Goal: Task Accomplishment & Management: Complete application form

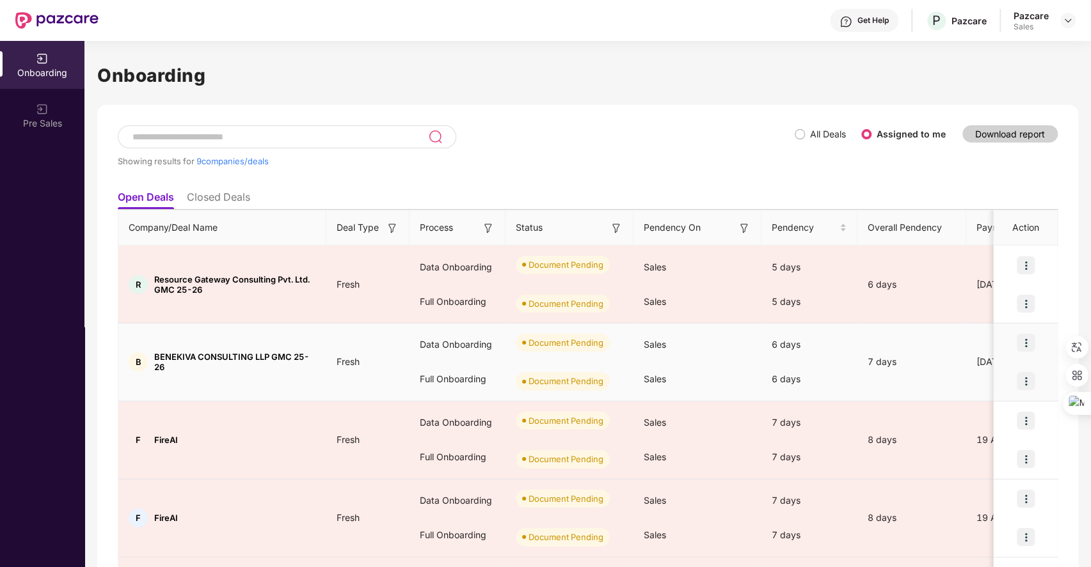
scroll to position [123, 0]
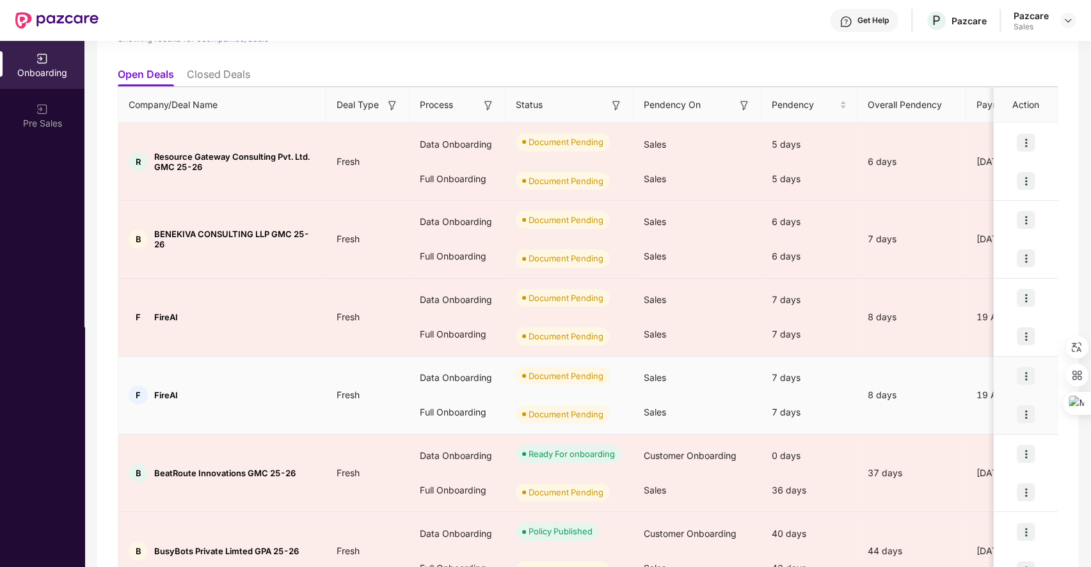
click at [1021, 373] on img at bounding box center [1025, 376] width 18 height 18
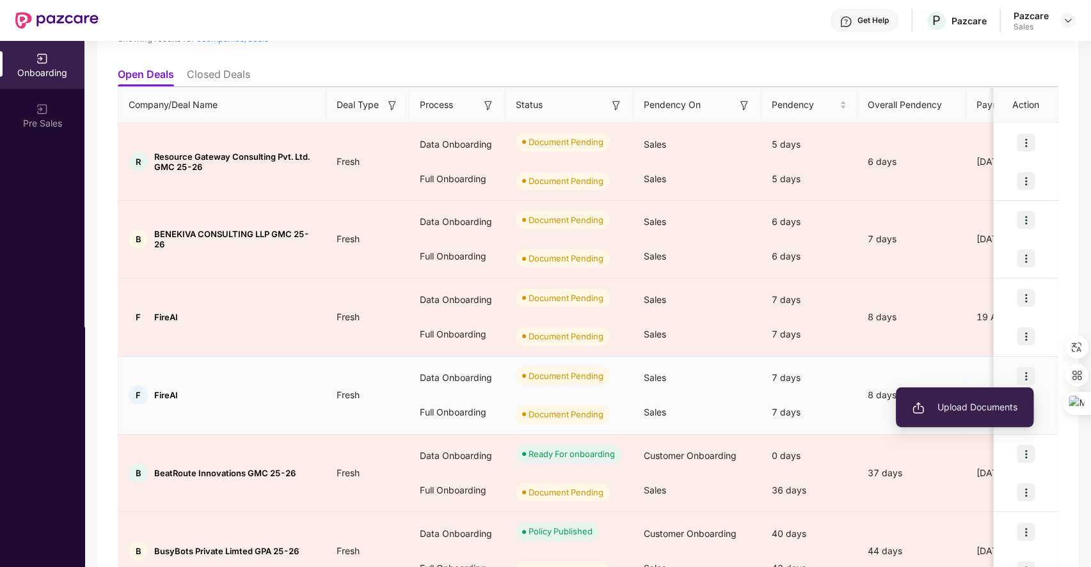
click at [949, 406] on span "Upload Documents" at bounding box center [964, 407] width 106 height 14
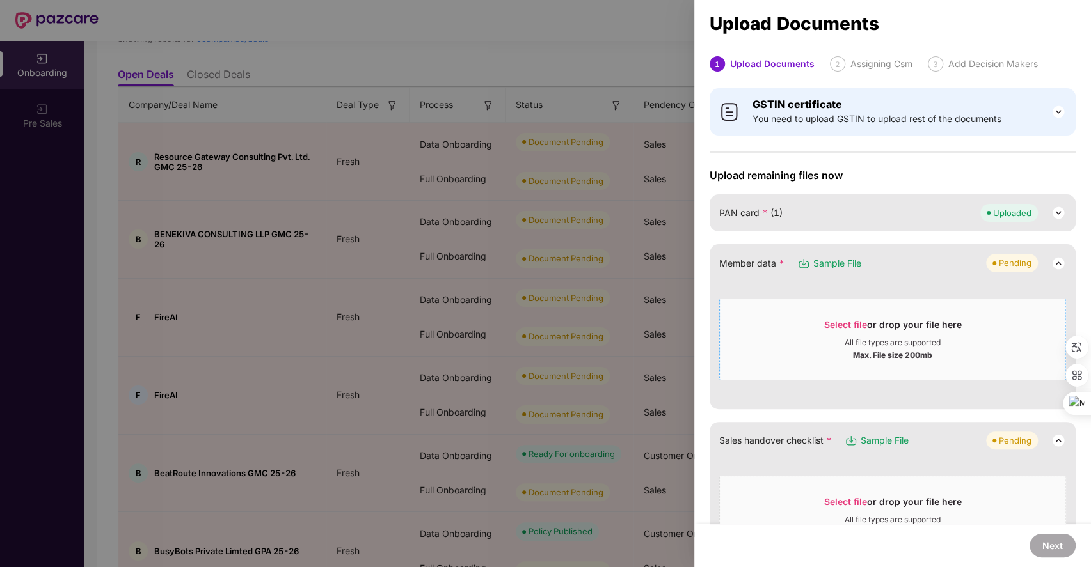
click at [835, 315] on span "Select file or drop your file here All file types are supported Max. File size …" at bounding box center [892, 339] width 345 height 61
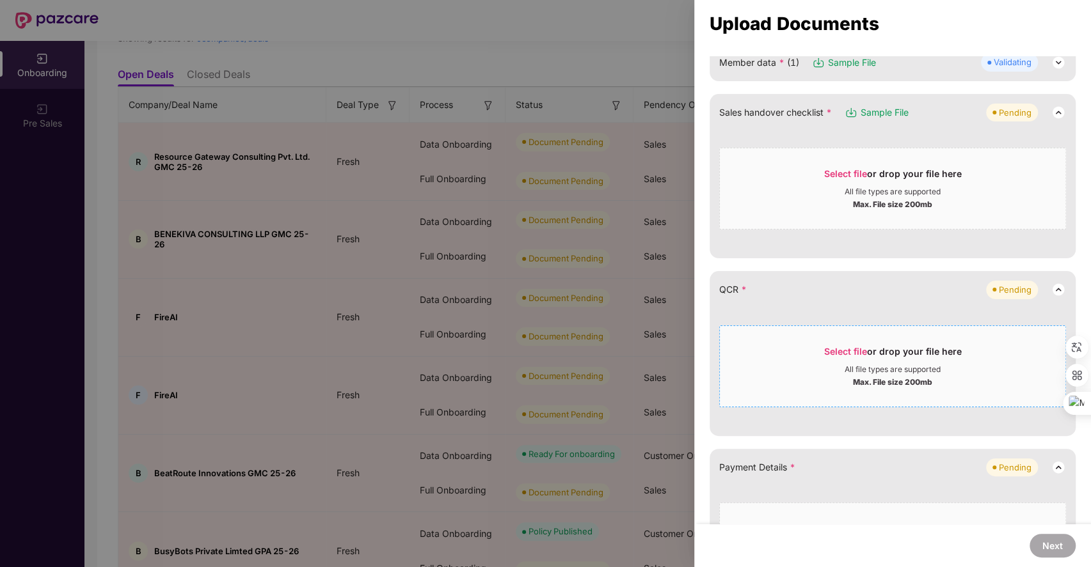
scroll to position [202, 0]
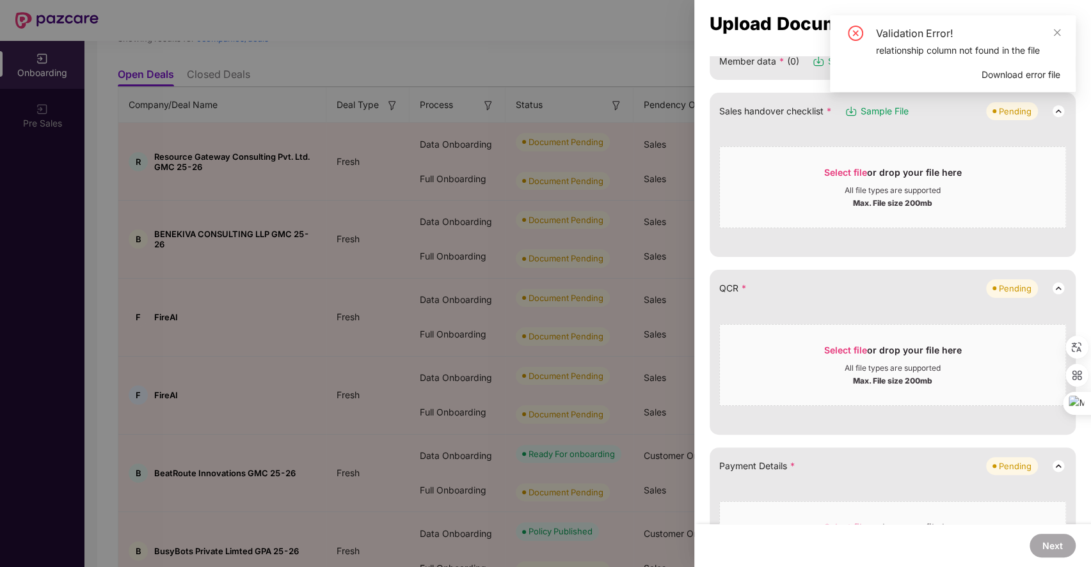
click at [1021, 72] on span "Download error file" at bounding box center [1020, 75] width 79 height 14
click at [1057, 33] on icon "close" at bounding box center [1056, 32] width 7 height 7
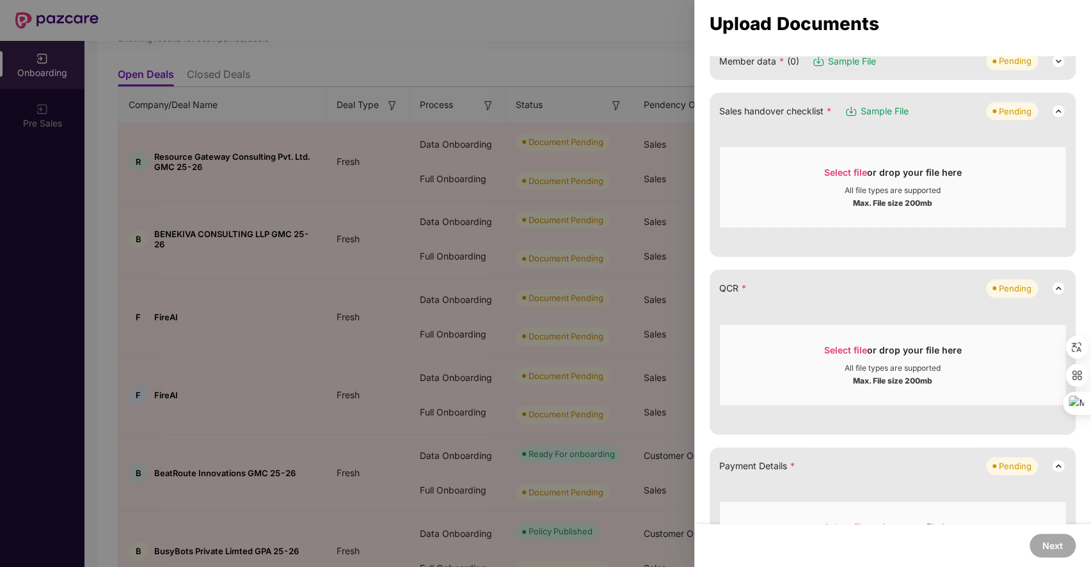
click at [870, 109] on span "Sample File" at bounding box center [884, 111] width 48 height 14
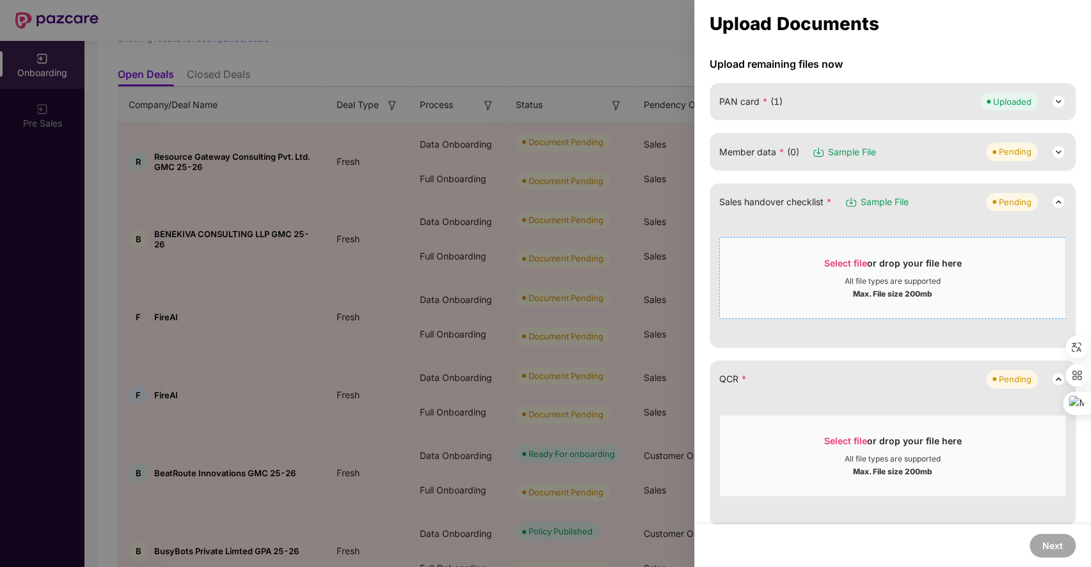
scroll to position [109, 0]
click at [1053, 154] on img at bounding box center [1057, 154] width 15 height 15
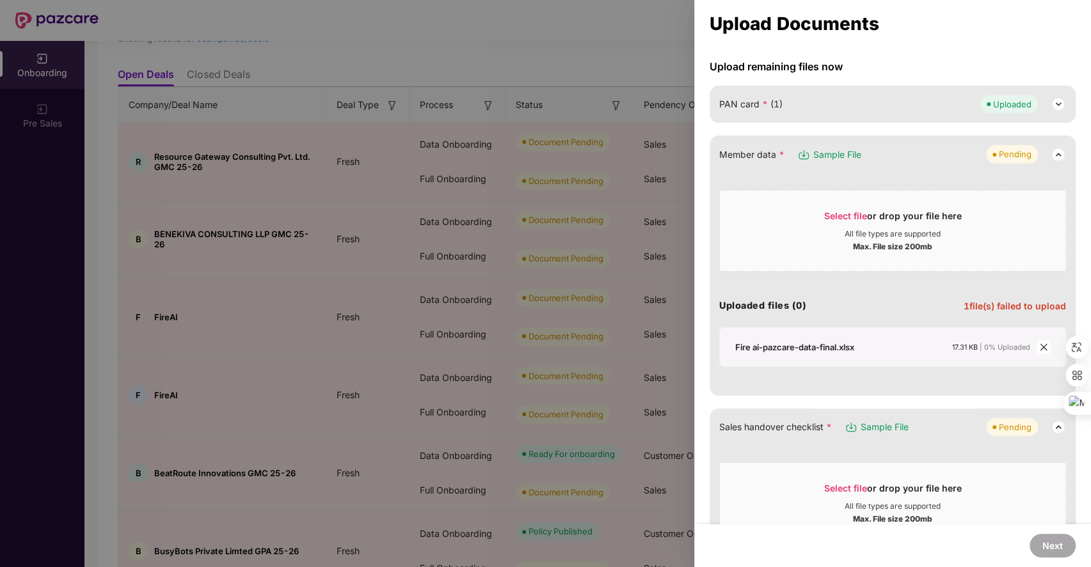
click at [1039, 343] on icon "close" at bounding box center [1043, 347] width 9 height 9
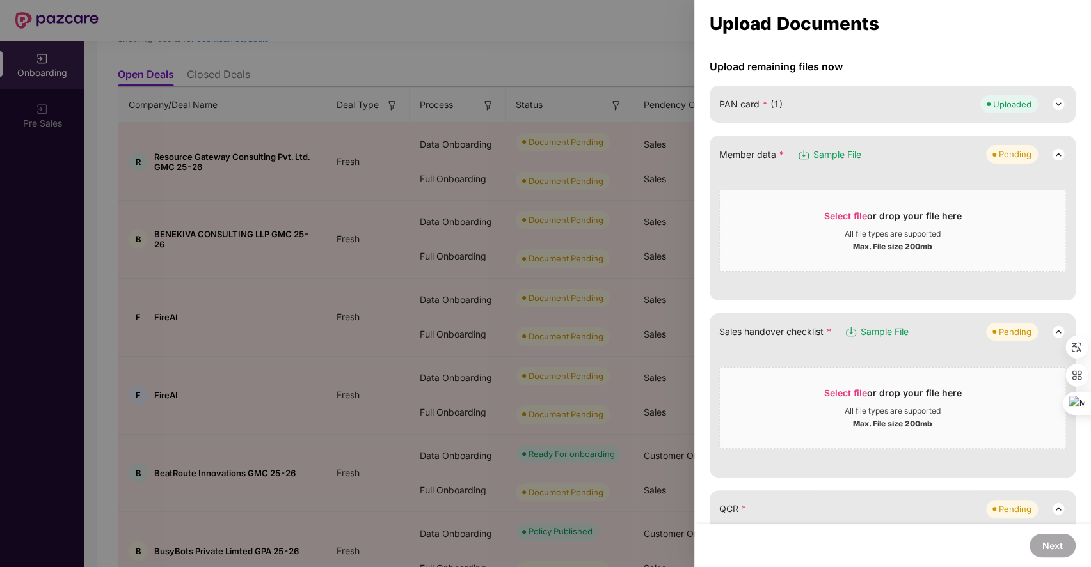
click at [819, 148] on span "Sample File" at bounding box center [837, 155] width 48 height 14
click at [837, 207] on span "Select file or drop your file here All file types are supported Max. File size …" at bounding box center [892, 230] width 345 height 61
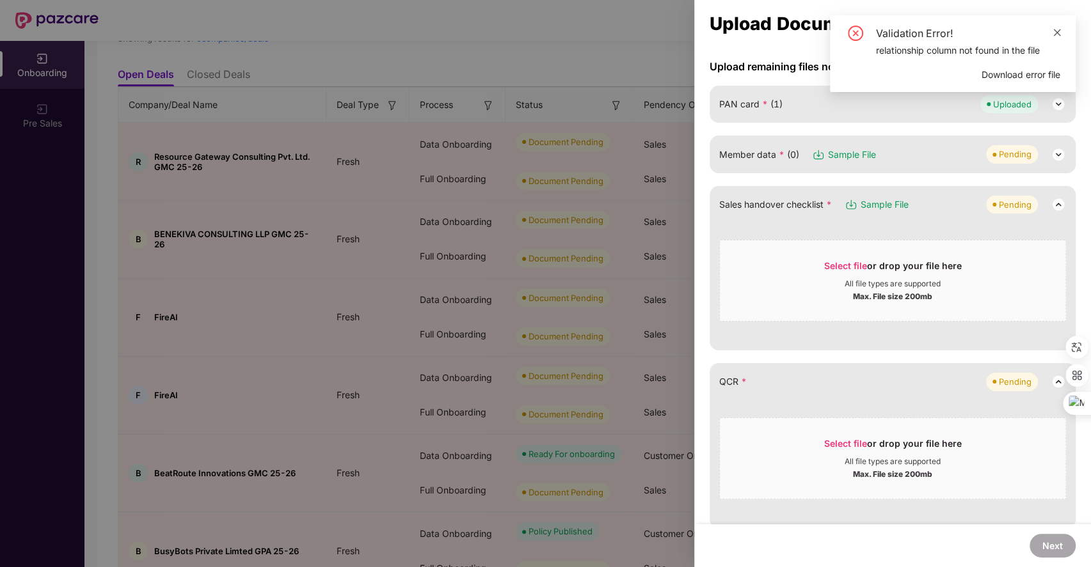
click at [1057, 33] on icon "close" at bounding box center [1056, 32] width 7 height 7
click at [1055, 149] on img at bounding box center [1057, 154] width 15 height 15
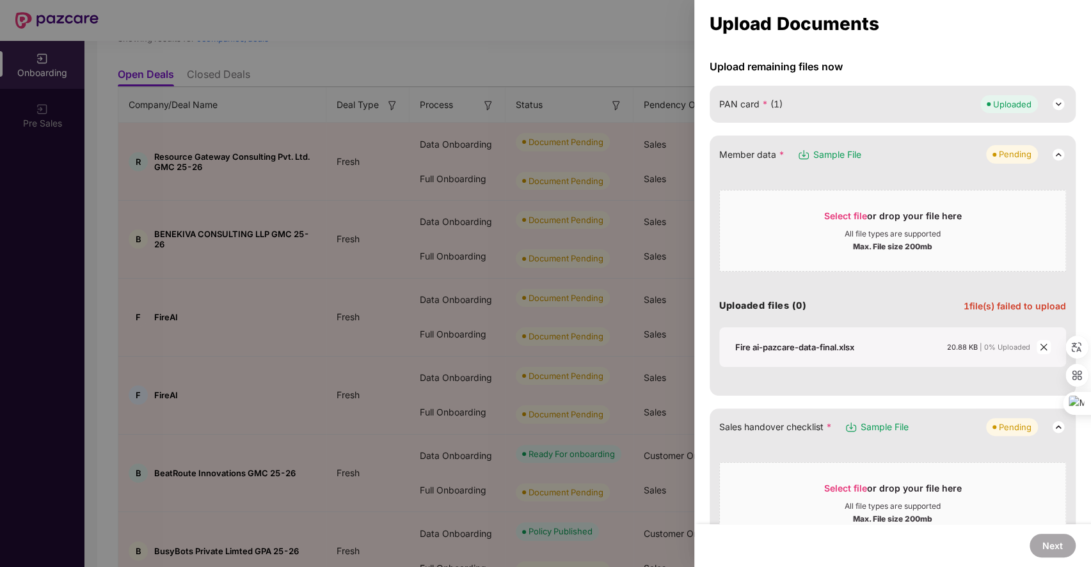
click at [1041, 343] on icon "close" at bounding box center [1043, 347] width 9 height 9
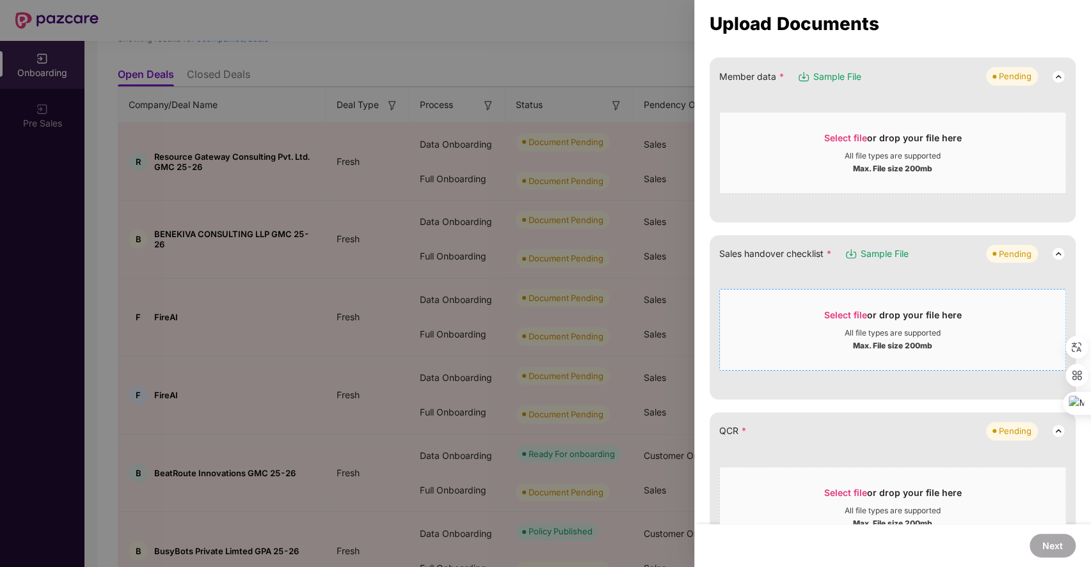
scroll to position [187, 0]
click at [837, 304] on span "Select file or drop your file here All file types are supported Max. File size …" at bounding box center [892, 329] width 345 height 61
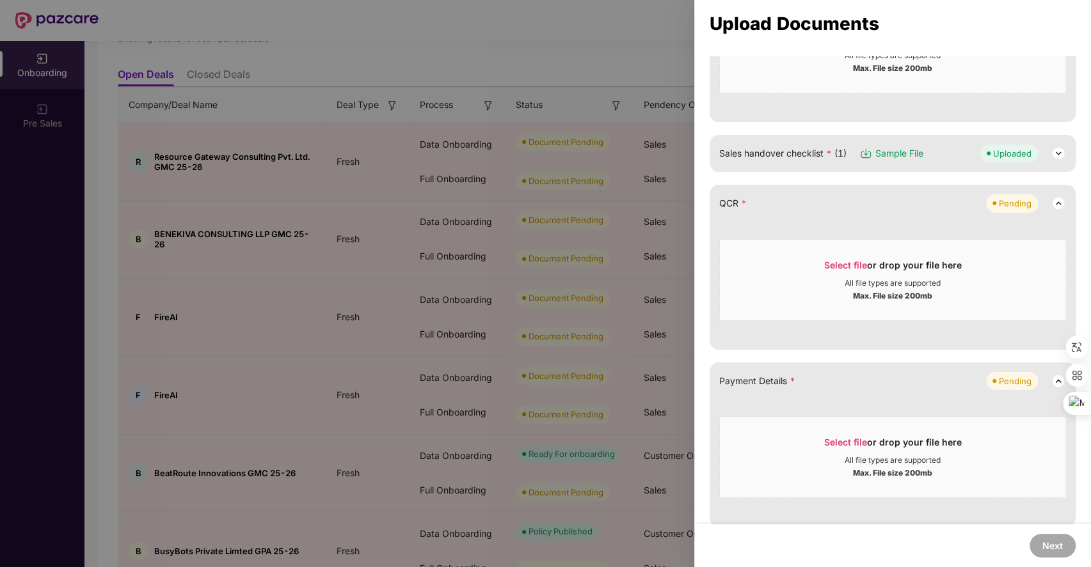
scroll to position [288, 0]
click at [850, 258] on div "Select file or drop your file here" at bounding box center [893, 267] width 138 height 19
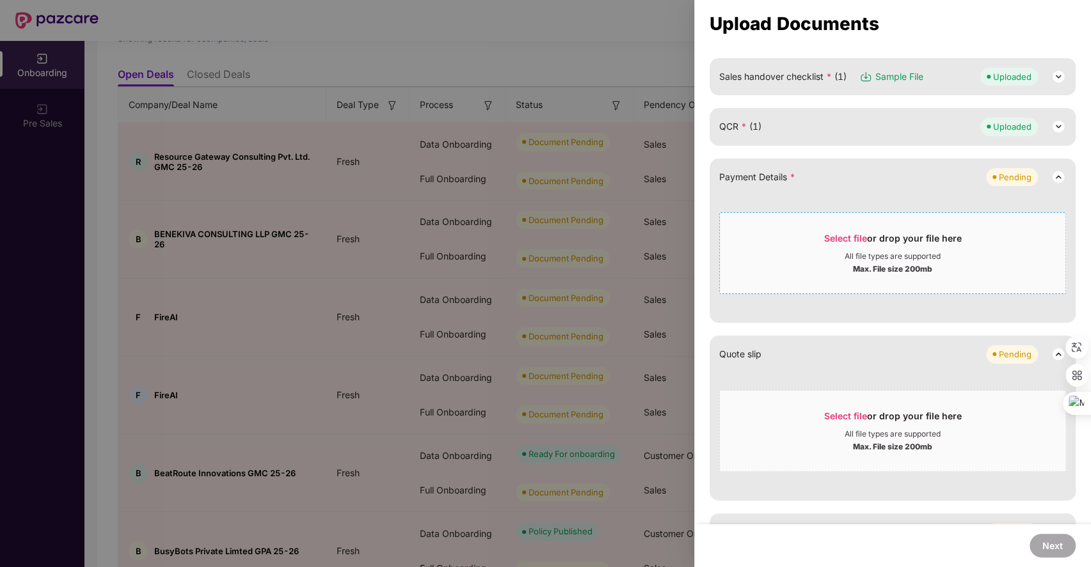
scroll to position [367, 0]
click at [843, 234] on span "Select file" at bounding box center [845, 235] width 43 height 11
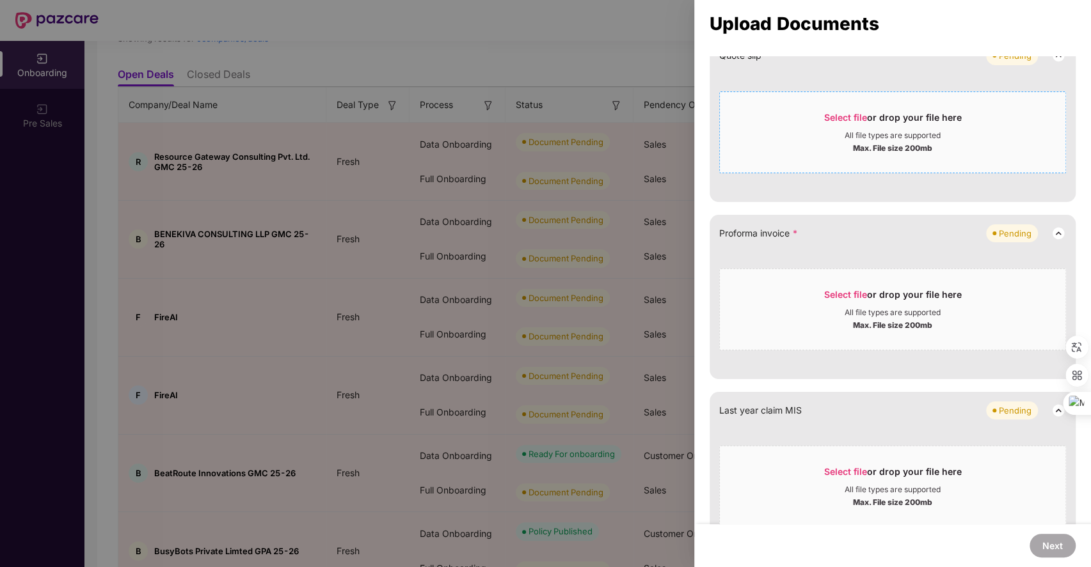
scroll to position [538, 0]
click at [830, 288] on span "Select file" at bounding box center [845, 292] width 43 height 11
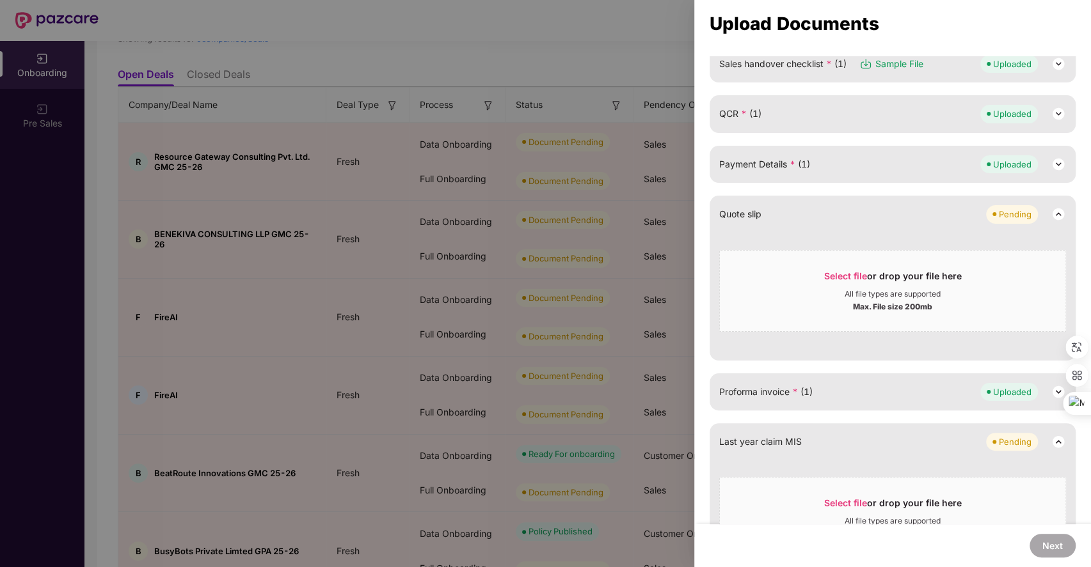
scroll to position [377, 0]
click at [842, 271] on span "Select file" at bounding box center [845, 275] width 43 height 11
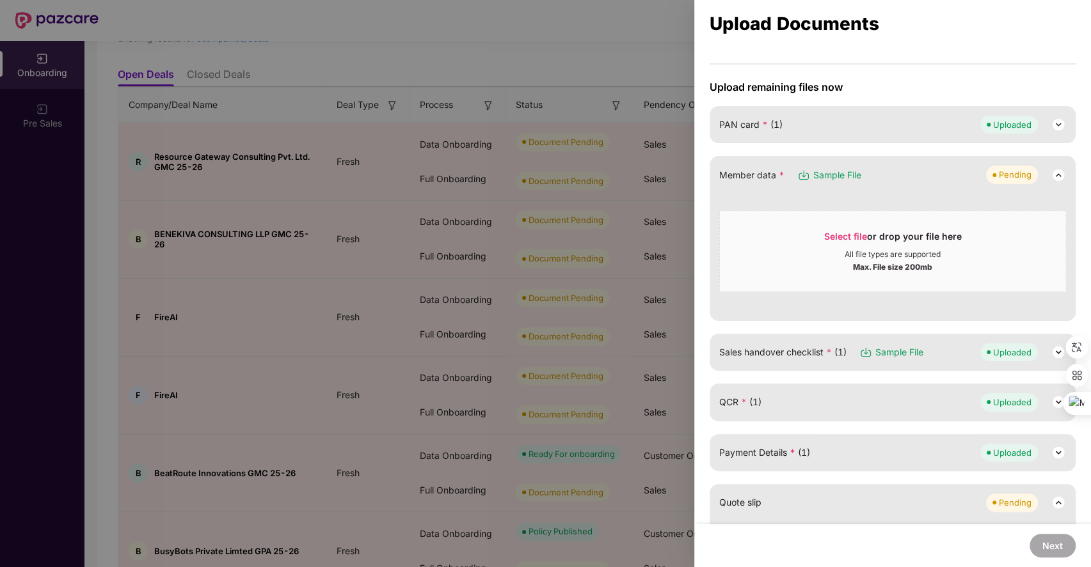
scroll to position [83, 0]
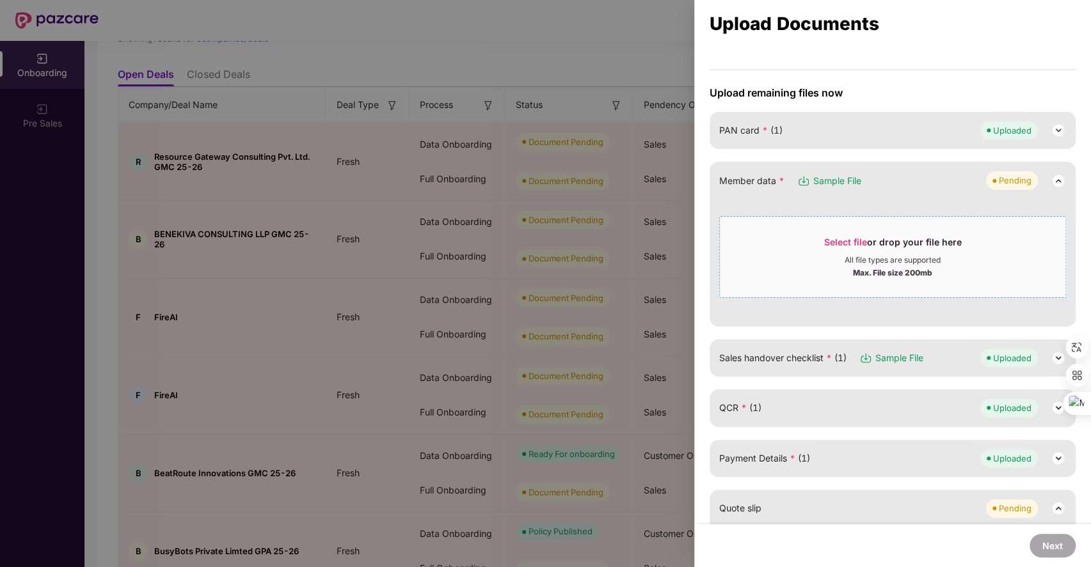
click at [835, 237] on span "Select file" at bounding box center [845, 242] width 43 height 11
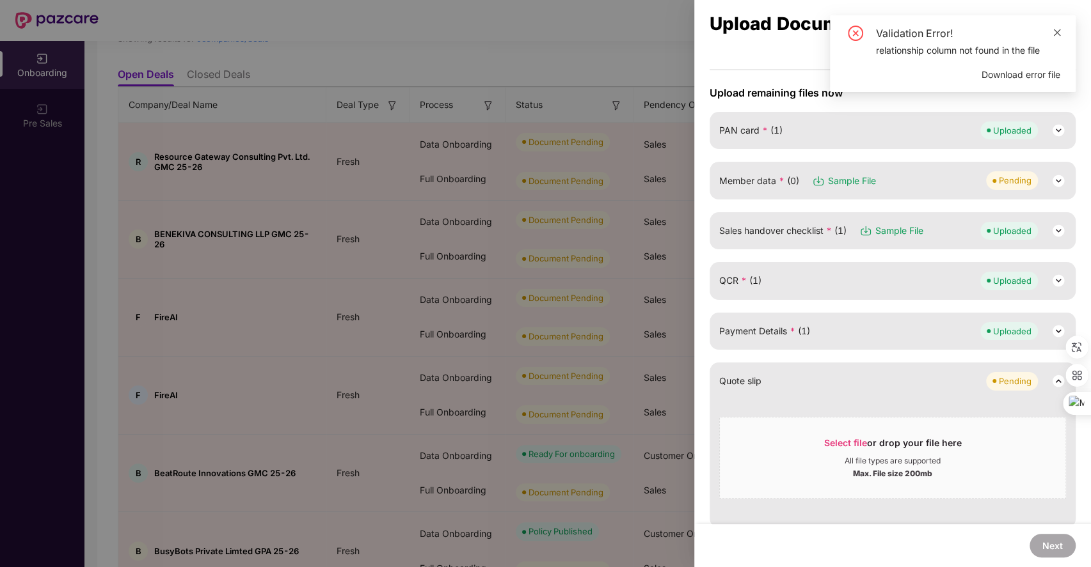
click at [1055, 33] on icon "close" at bounding box center [1056, 32] width 9 height 9
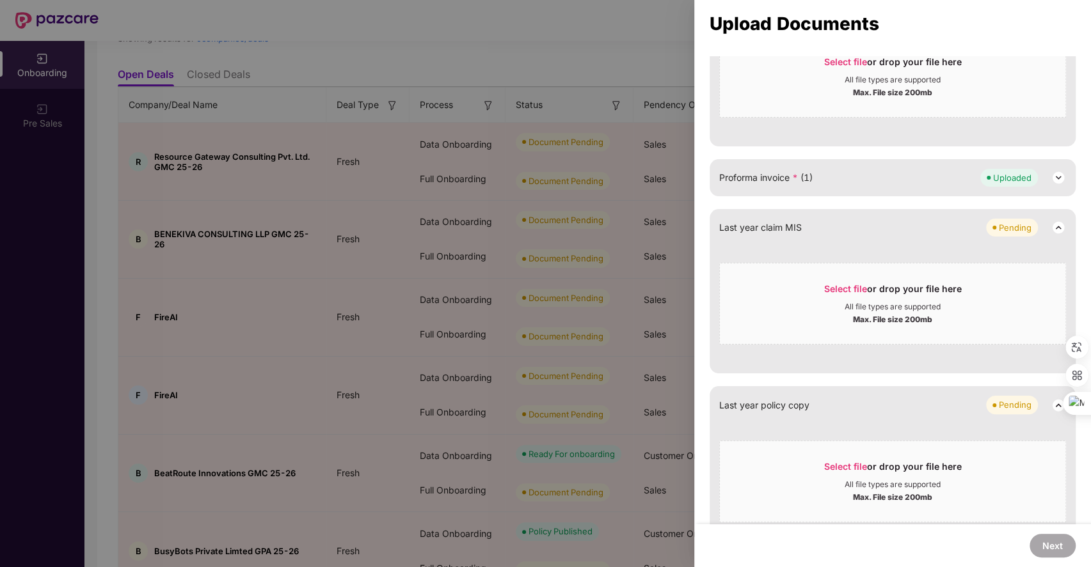
scroll to position [0, 0]
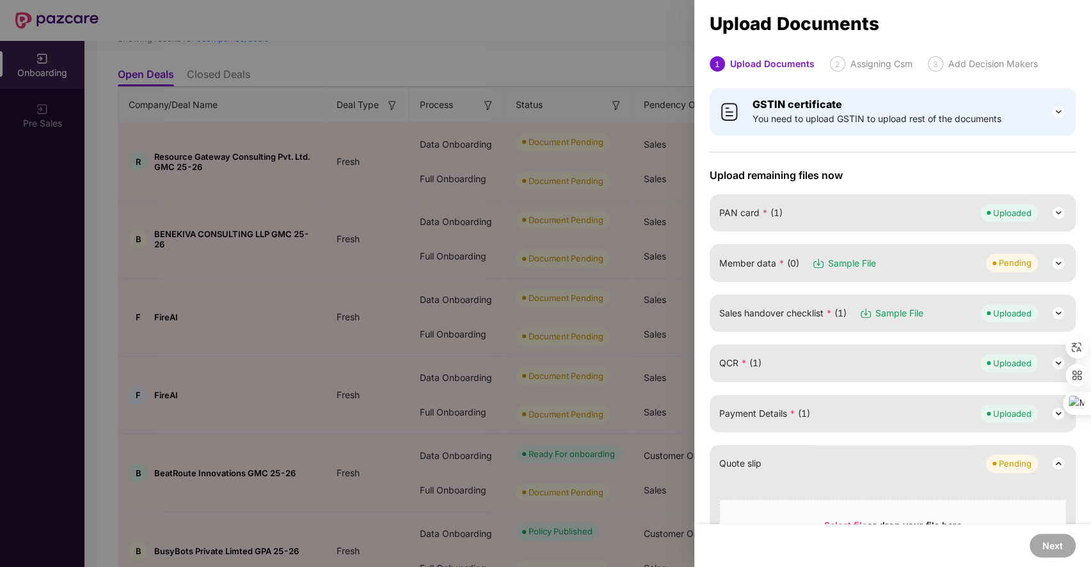
click at [618, 184] on div at bounding box center [545, 283] width 1091 height 567
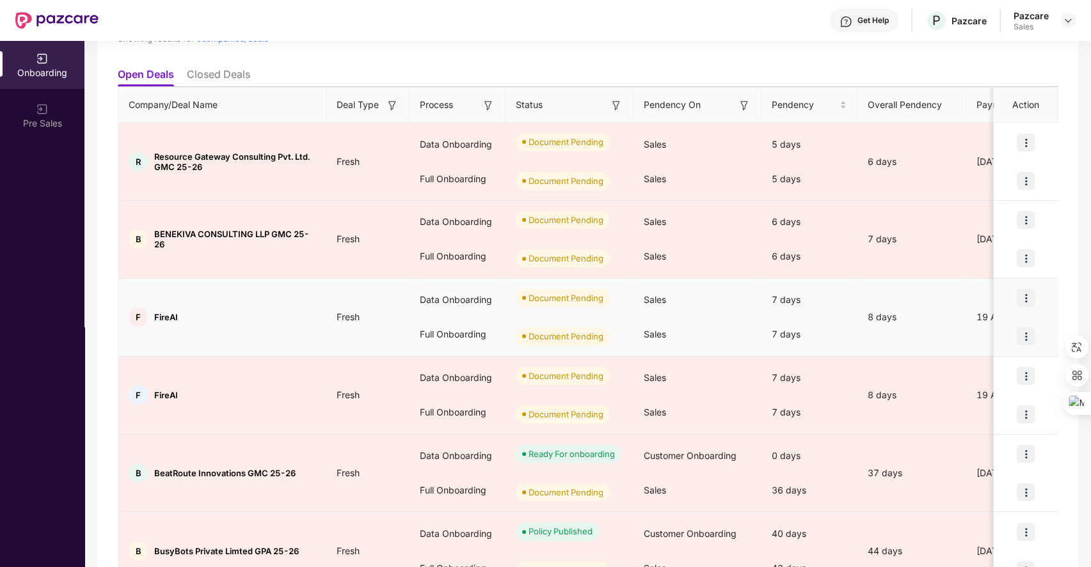
click at [1021, 295] on img at bounding box center [1025, 298] width 18 height 18
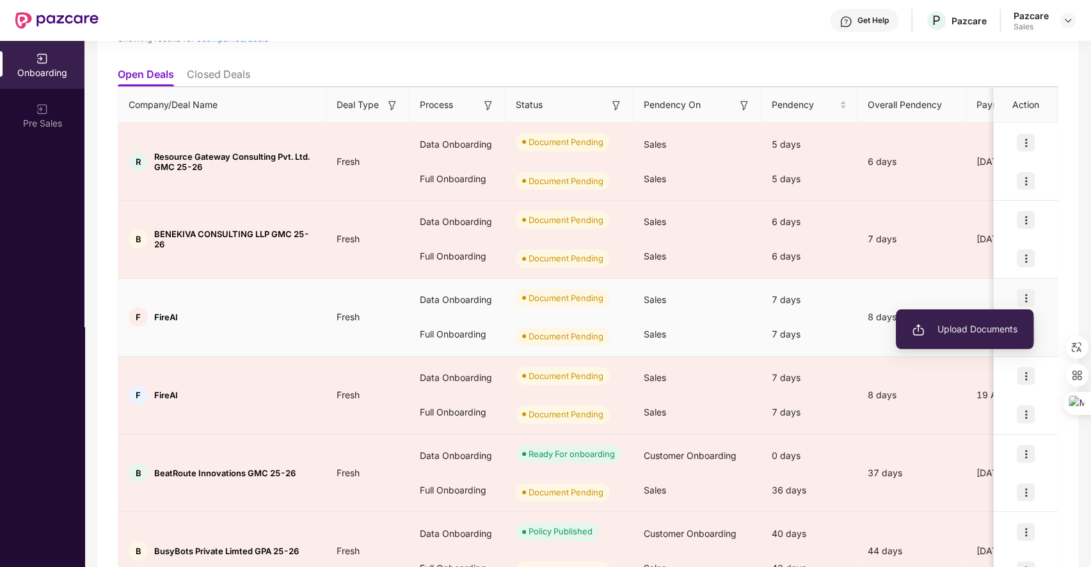
click at [948, 329] on span "Upload Documents" at bounding box center [964, 329] width 106 height 14
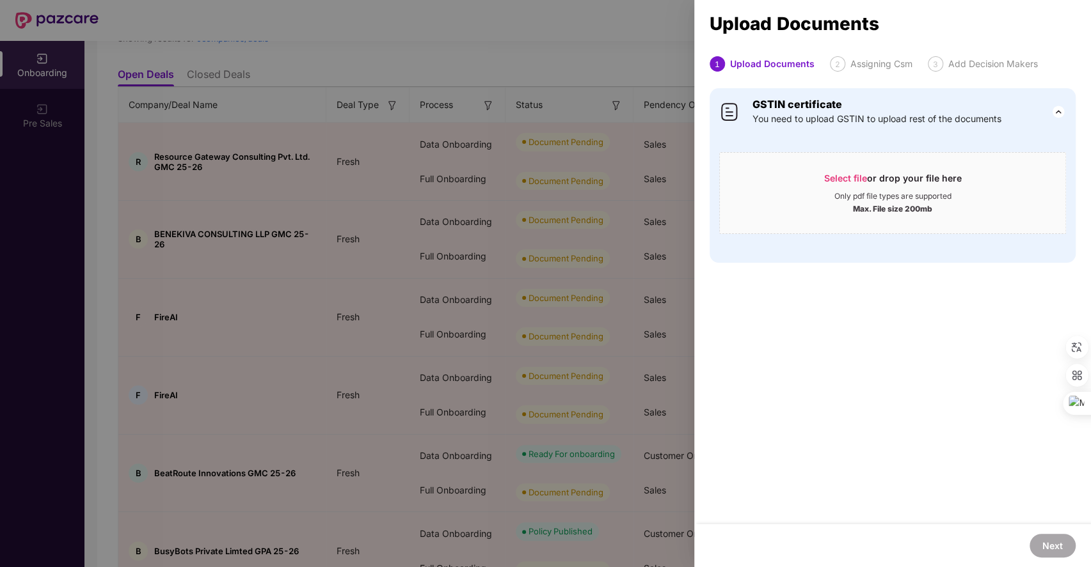
click at [629, 320] on div at bounding box center [545, 283] width 1091 height 567
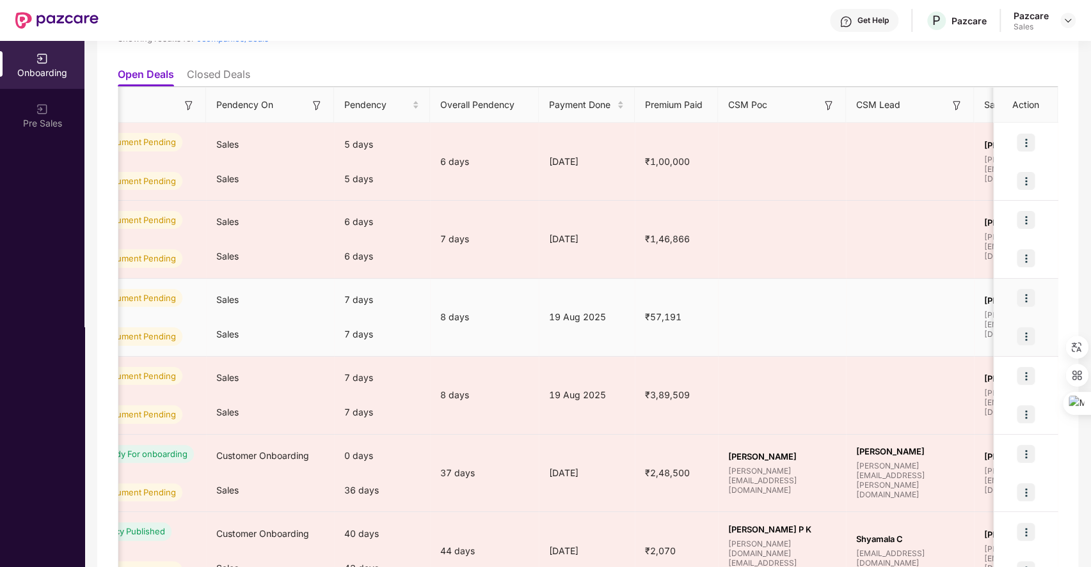
scroll to position [0, 433]
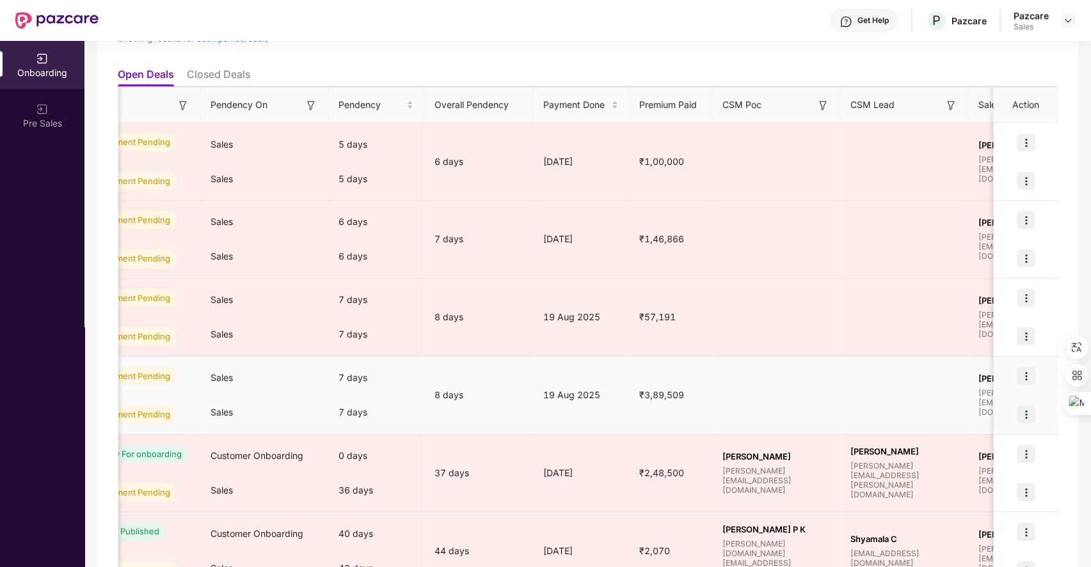
click at [1028, 379] on img at bounding box center [1025, 376] width 18 height 18
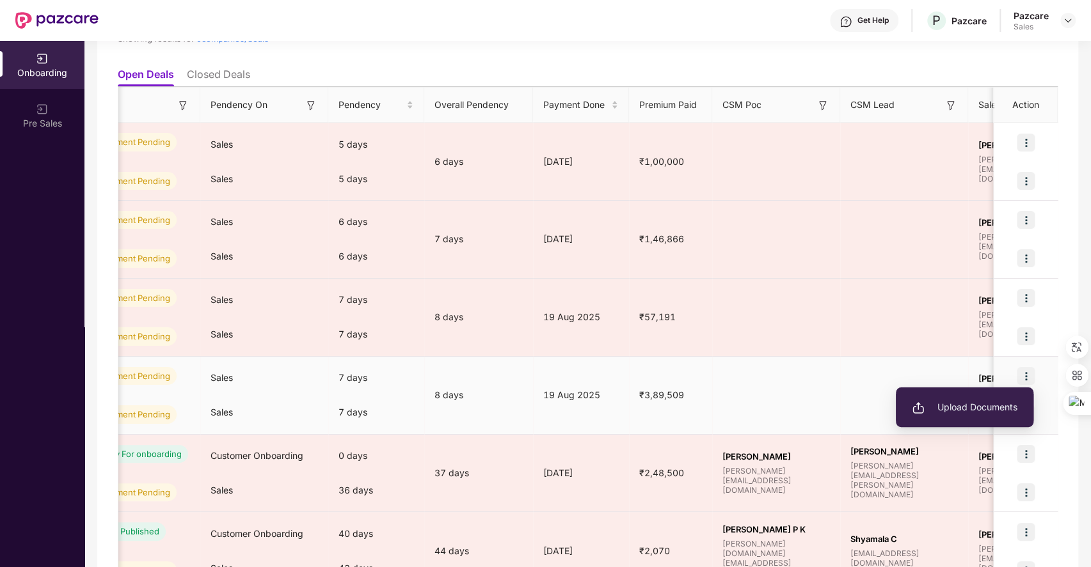
click at [947, 403] on span "Upload Documents" at bounding box center [964, 407] width 106 height 14
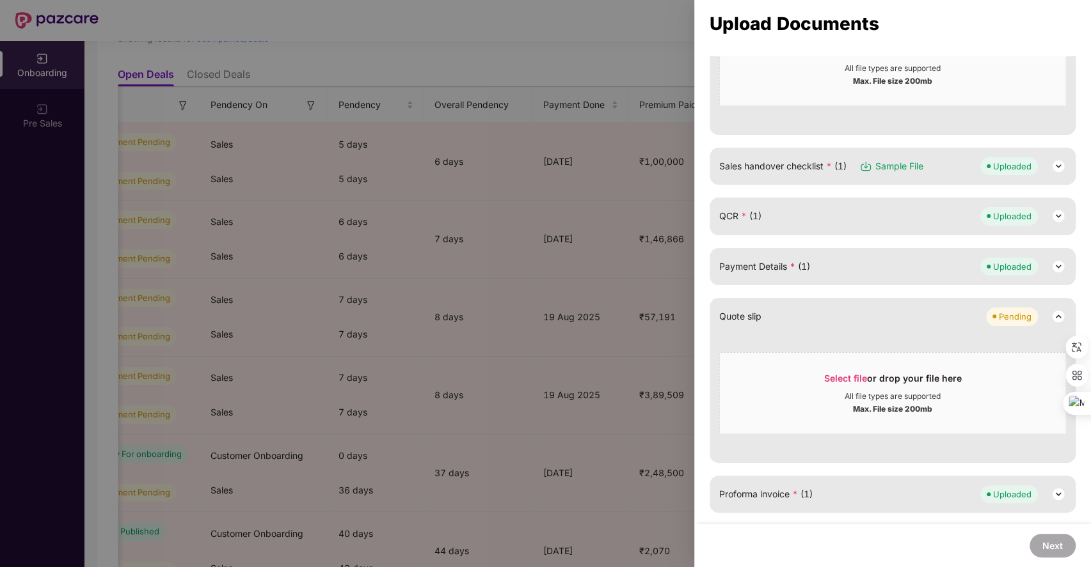
scroll to position [272, 0]
click at [592, 334] on div at bounding box center [545, 283] width 1091 height 567
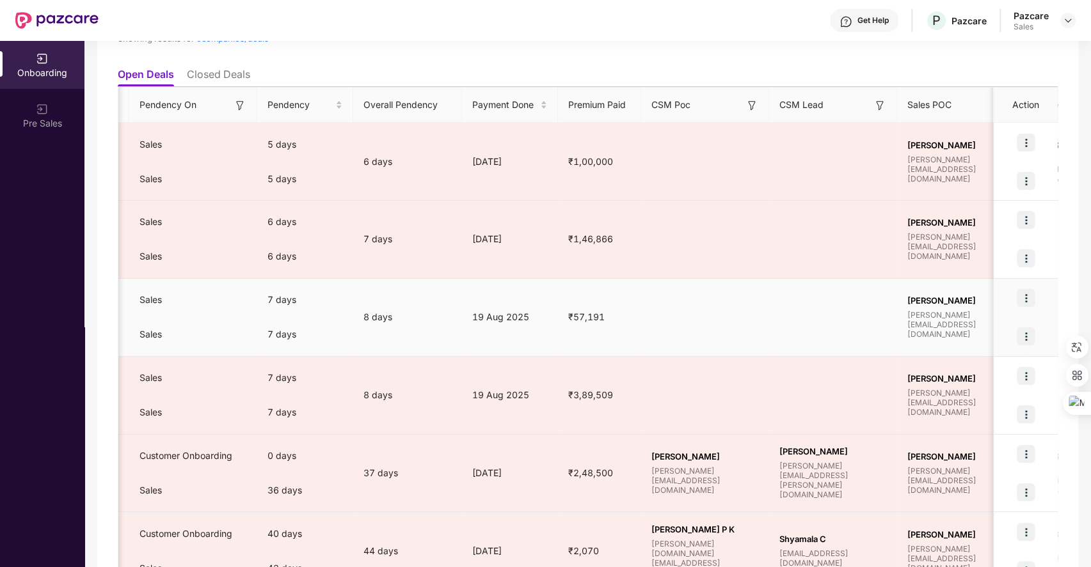
scroll to position [0, 505]
click at [1025, 296] on img at bounding box center [1025, 298] width 18 height 18
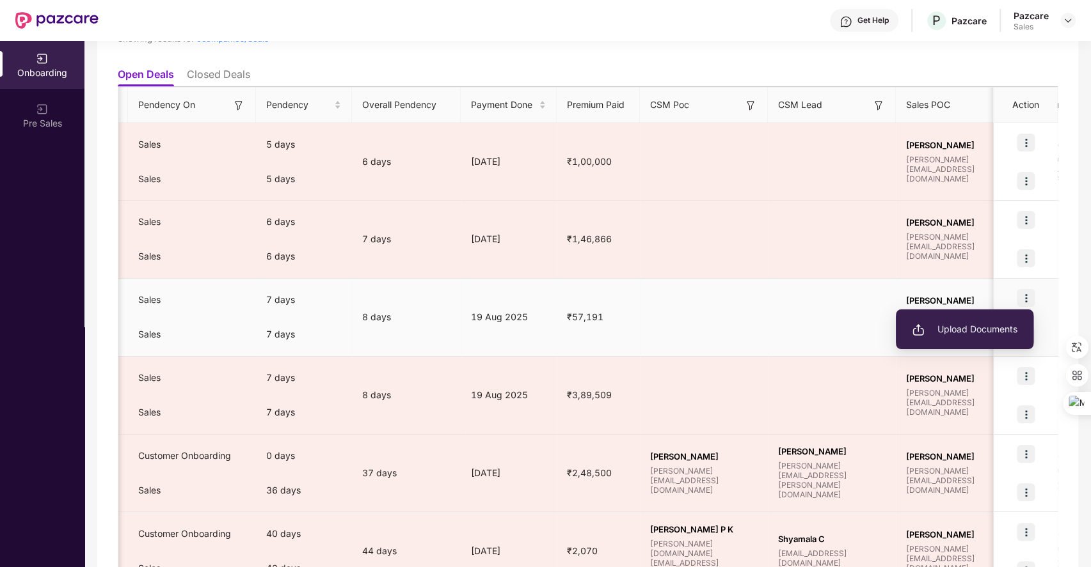
click at [950, 329] on span "Upload Documents" at bounding box center [964, 329] width 106 height 14
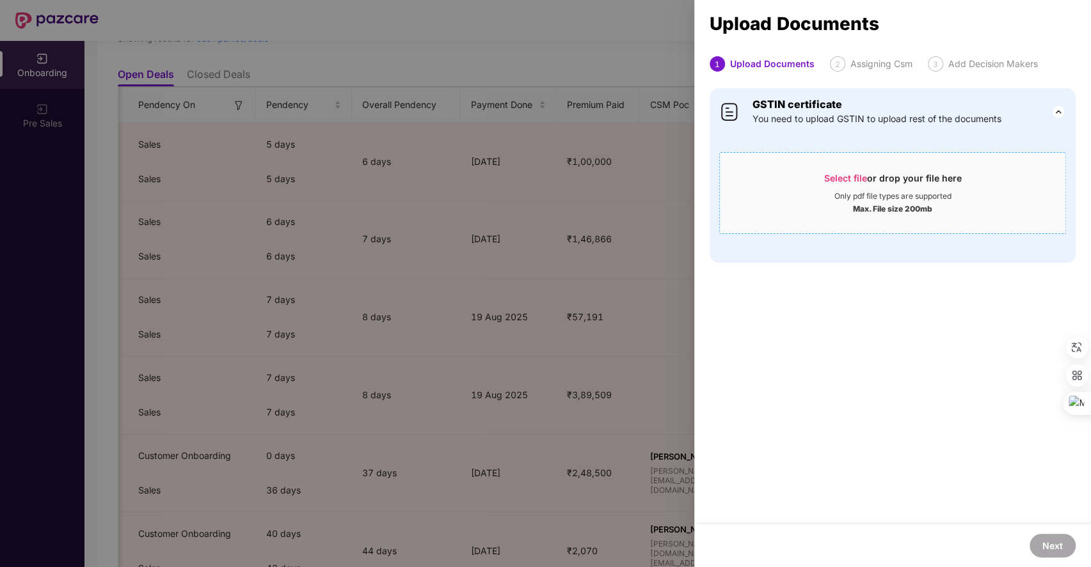
click at [845, 172] on div "Select file or drop your file here" at bounding box center [893, 181] width 138 height 19
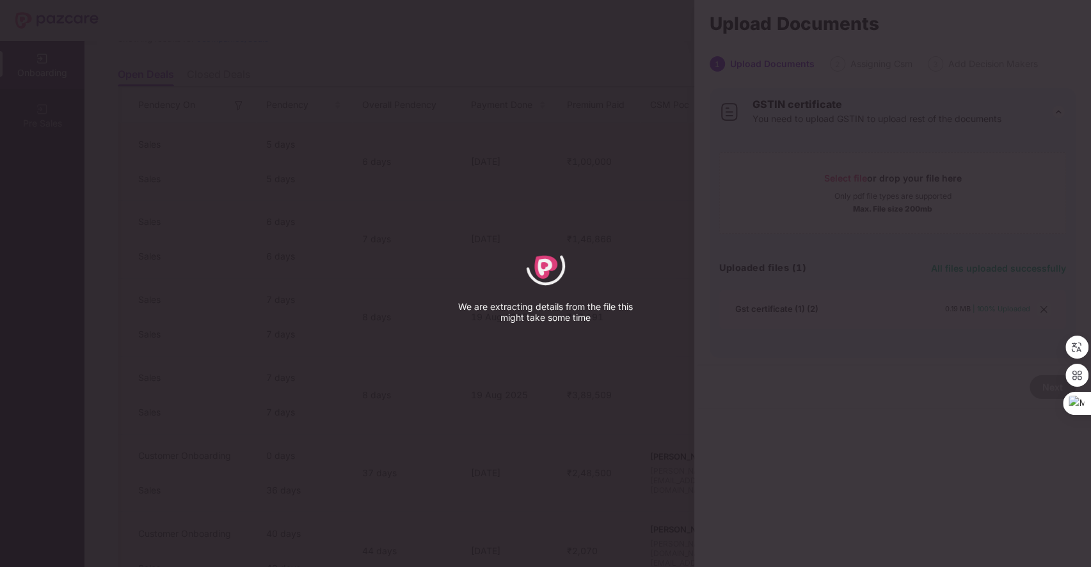
select select "****"
select select "******"
select select "**********"
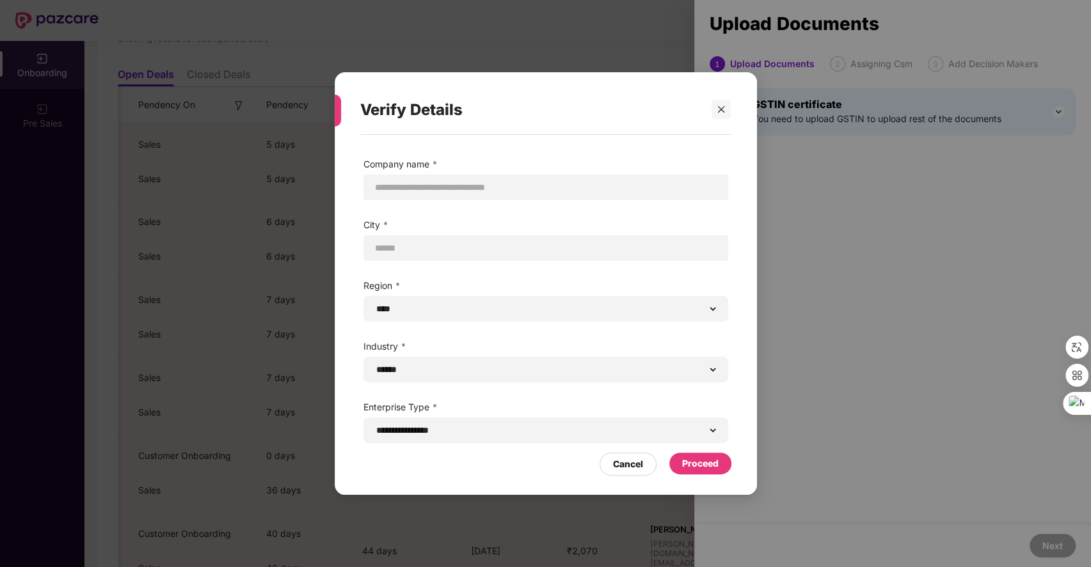
click at [692, 469] on div "Proceed" at bounding box center [700, 464] width 36 height 14
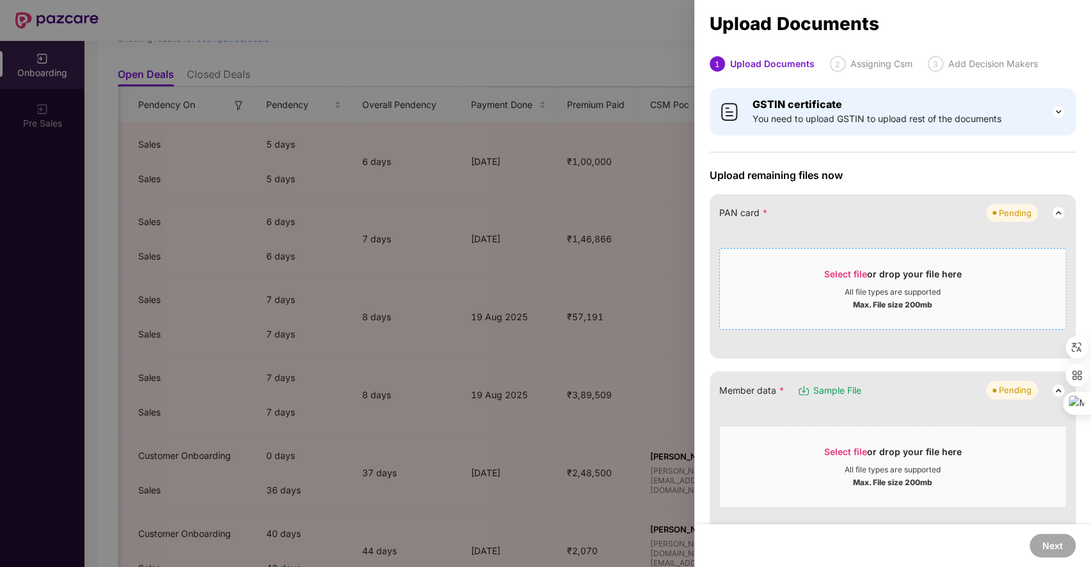
click at [826, 274] on span "Select file" at bounding box center [845, 274] width 43 height 11
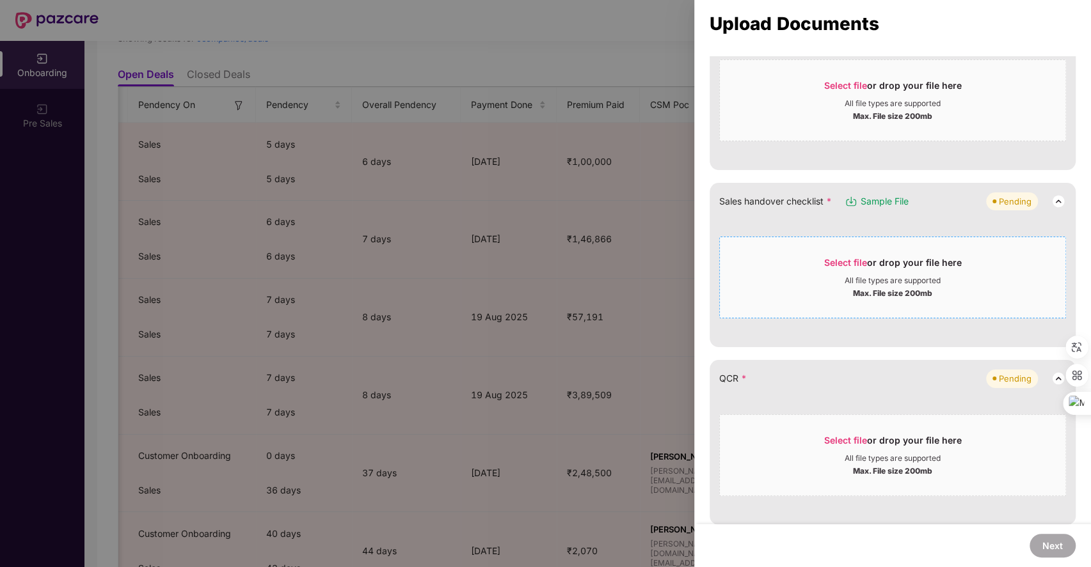
scroll to position [240, 0]
click at [826, 256] on span "Select file" at bounding box center [845, 261] width 43 height 11
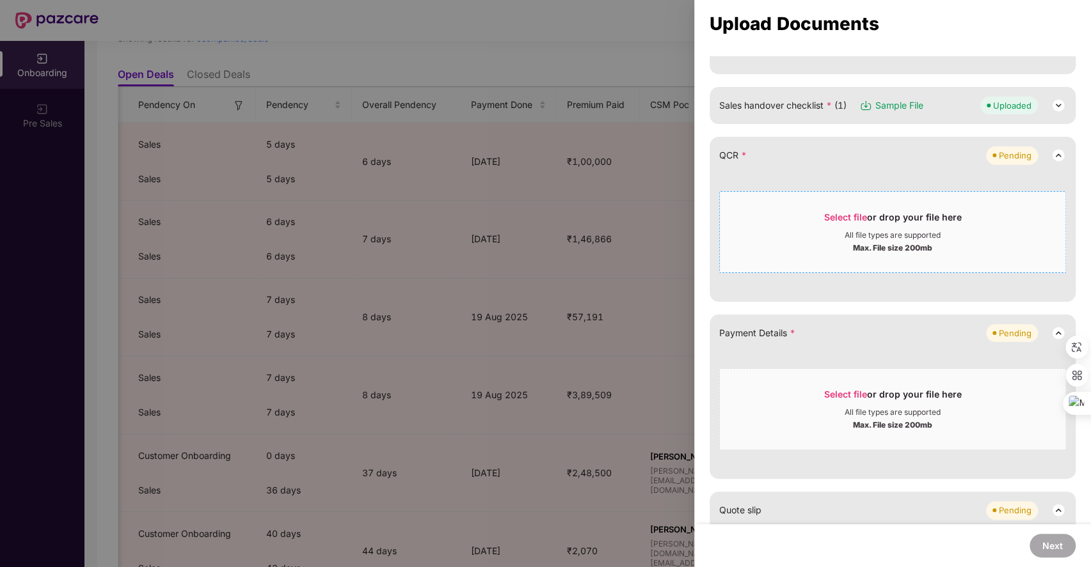
scroll to position [344, 0]
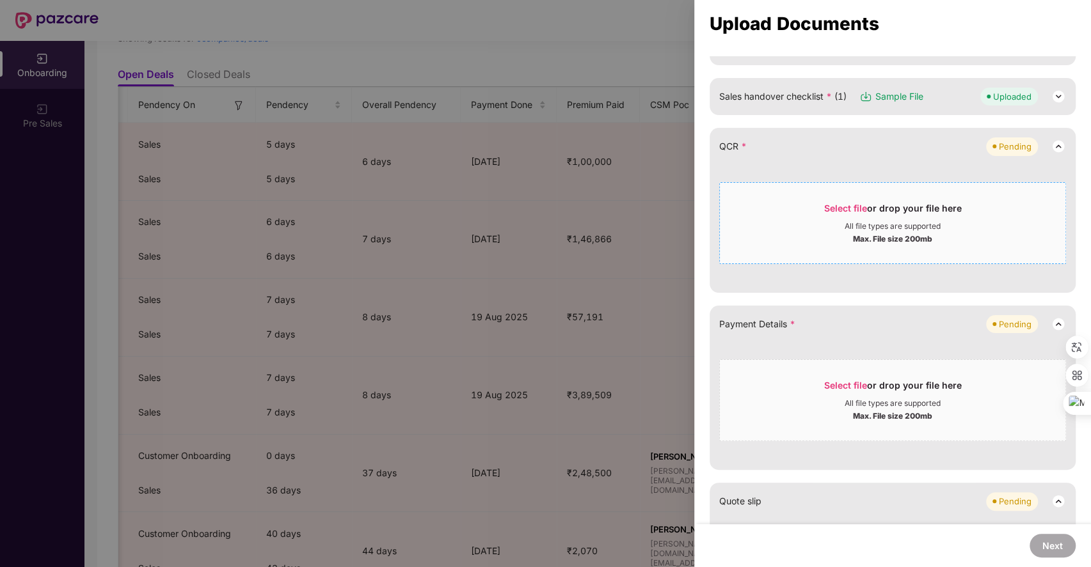
click at [838, 207] on span "Select file" at bounding box center [845, 208] width 43 height 11
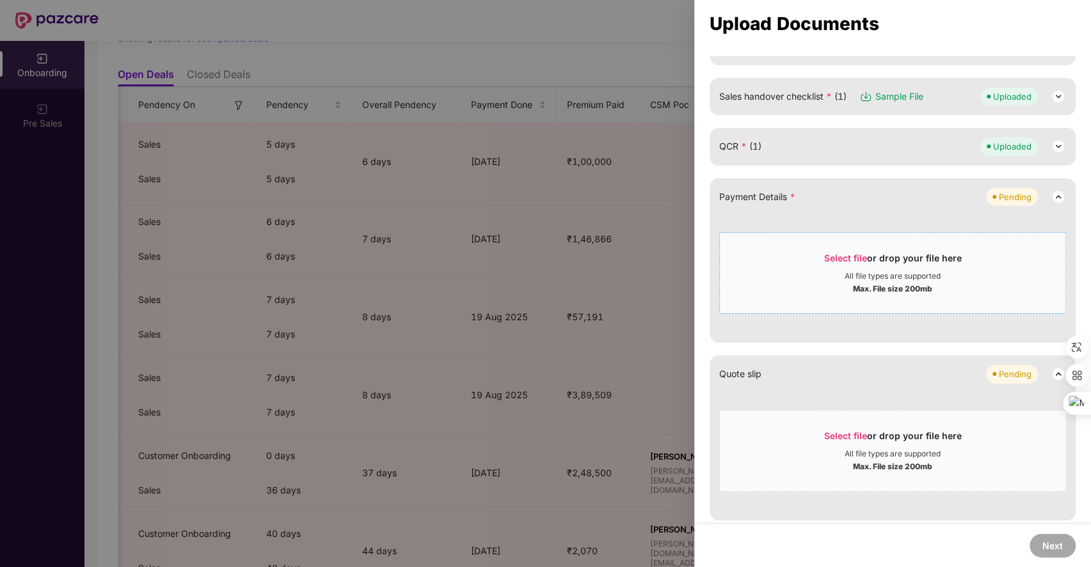
click at [845, 253] on span "Select file" at bounding box center [845, 258] width 43 height 11
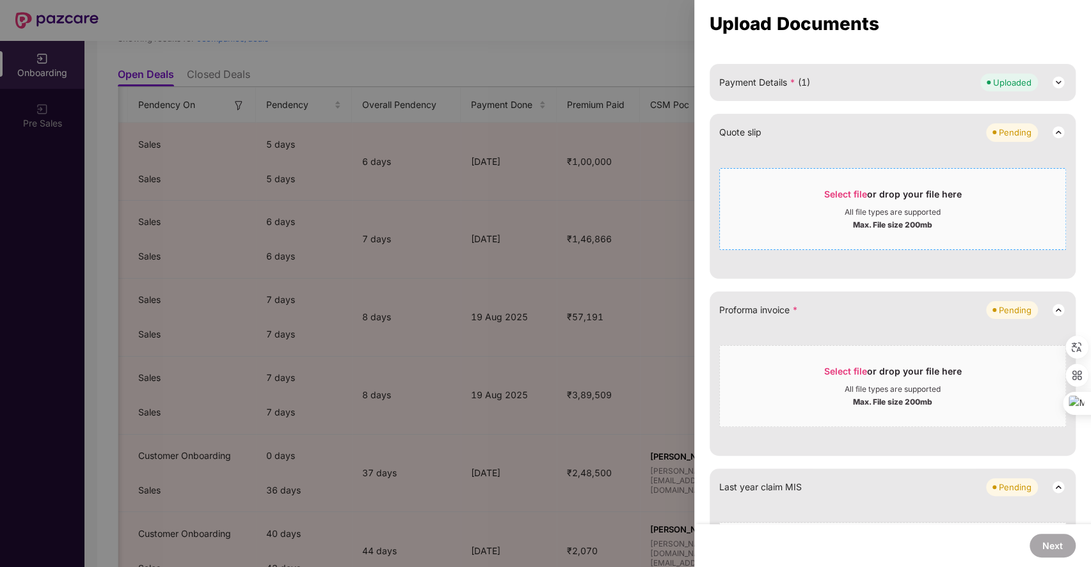
scroll to position [459, 0]
click at [843, 365] on span "Select file" at bounding box center [845, 370] width 43 height 11
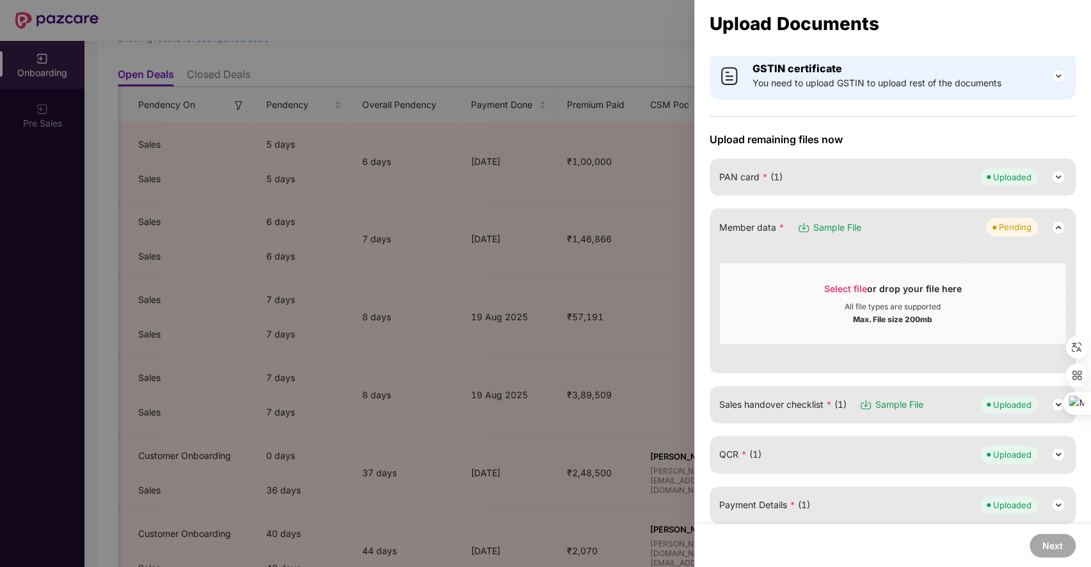
scroll to position [35, 0]
click at [618, 334] on div at bounding box center [545, 283] width 1091 height 567
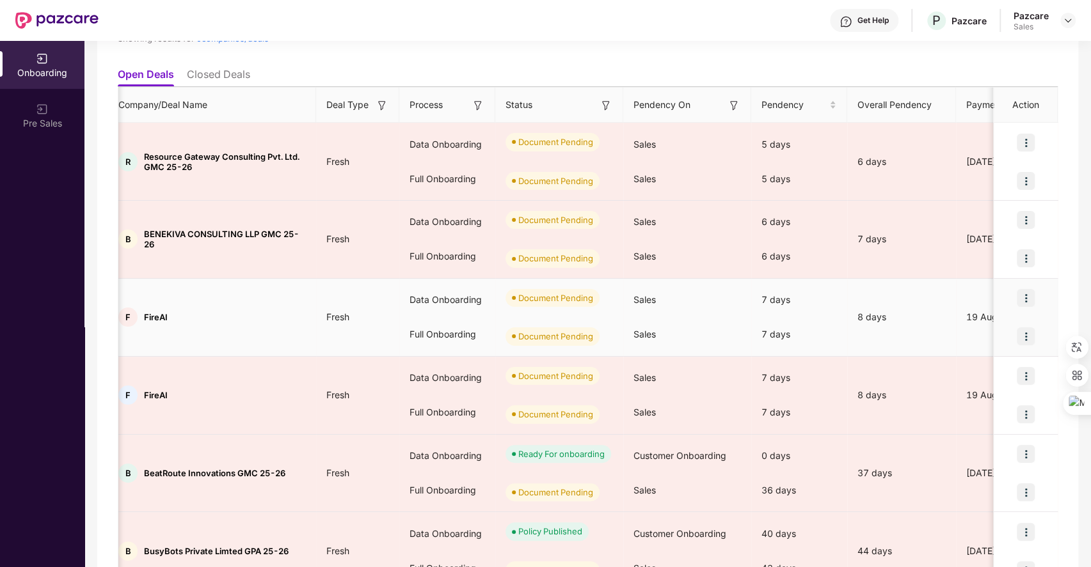
scroll to position [0, 0]
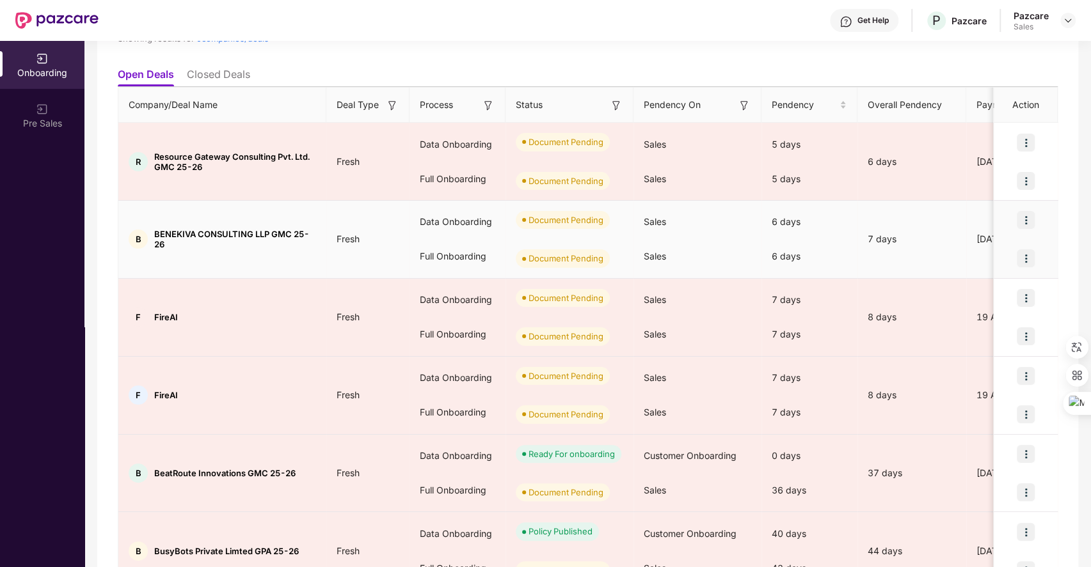
click at [1026, 215] on img at bounding box center [1025, 220] width 18 height 18
click at [947, 249] on span "Upload Documents" at bounding box center [964, 252] width 106 height 14
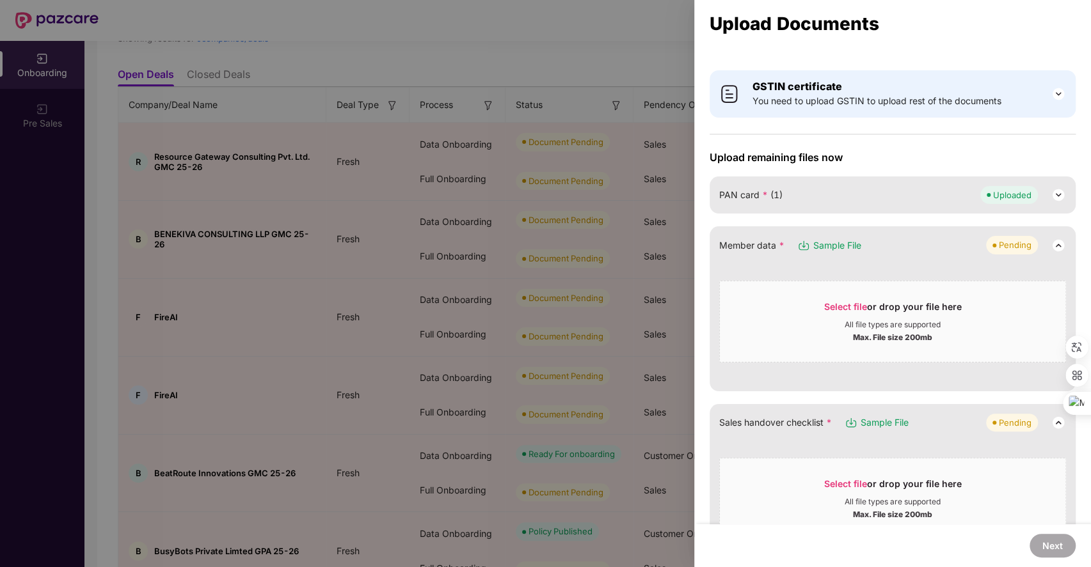
scroll to position [8, 0]
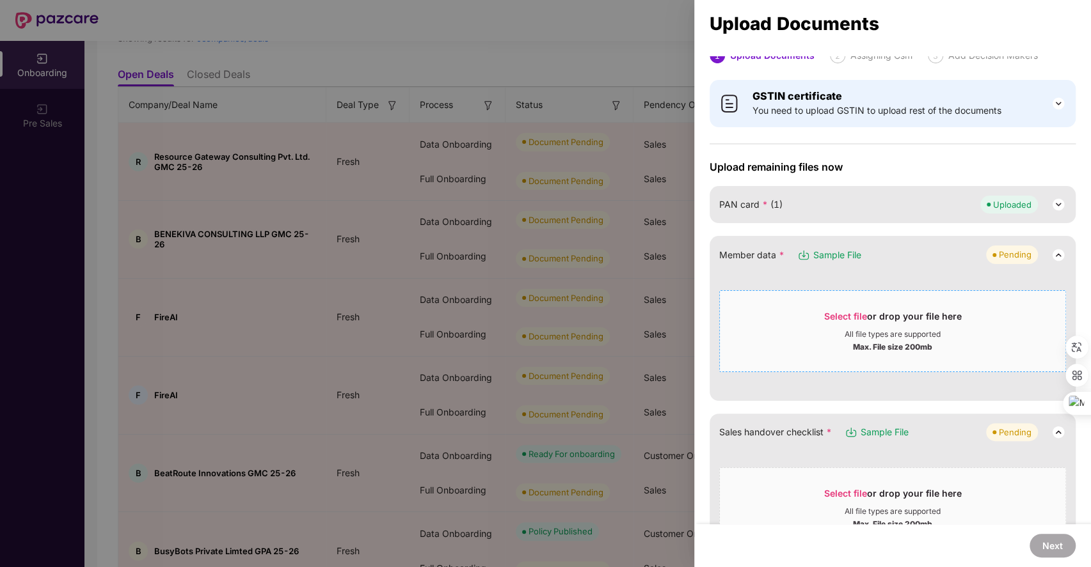
click at [831, 306] on span "Select file or drop your file here All file types are supported Max. File size …" at bounding box center [892, 331] width 345 height 61
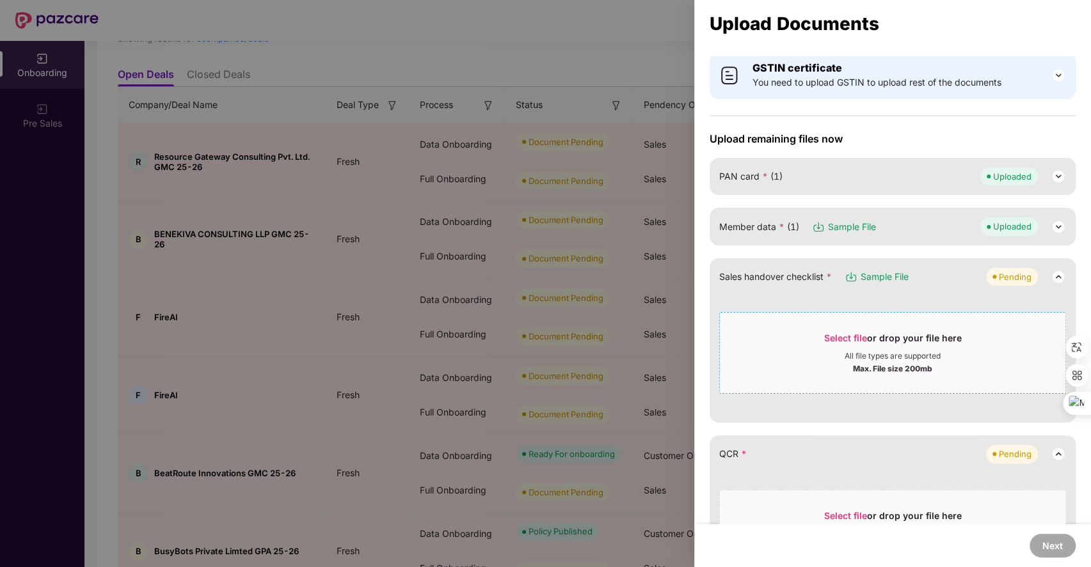
scroll to position [37, 0]
click at [837, 334] on span "Select file" at bounding box center [845, 337] width 43 height 11
click at [831, 332] on span "Select file" at bounding box center [845, 337] width 43 height 11
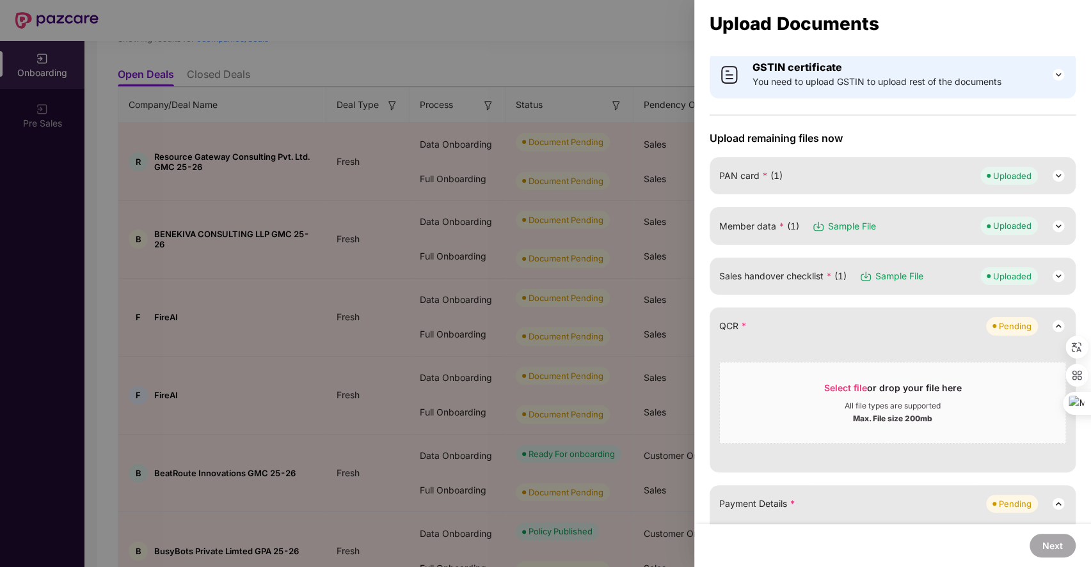
scroll to position [104, 0]
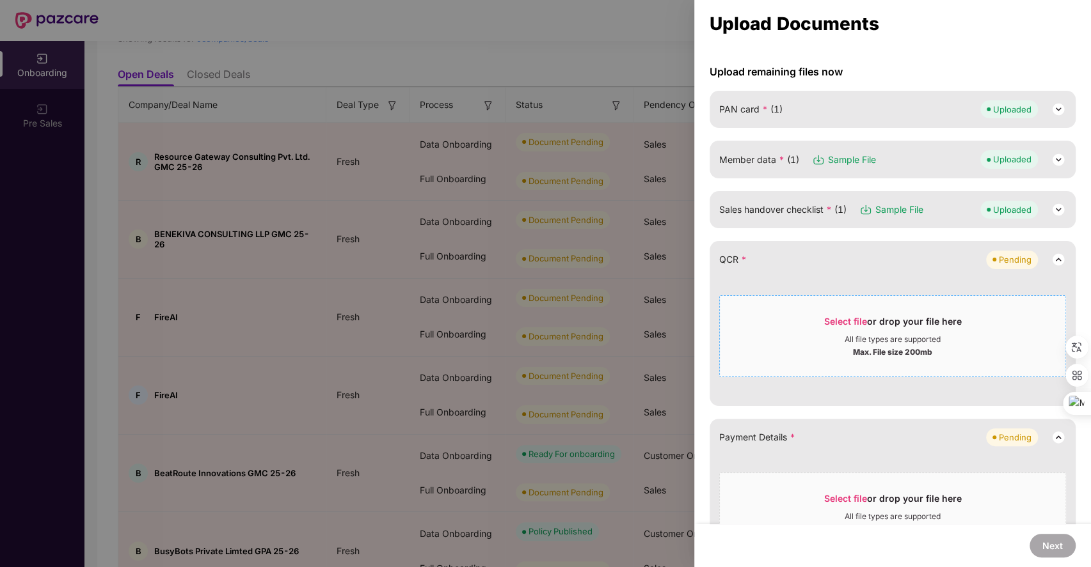
click at [842, 318] on span "Select file" at bounding box center [845, 321] width 43 height 11
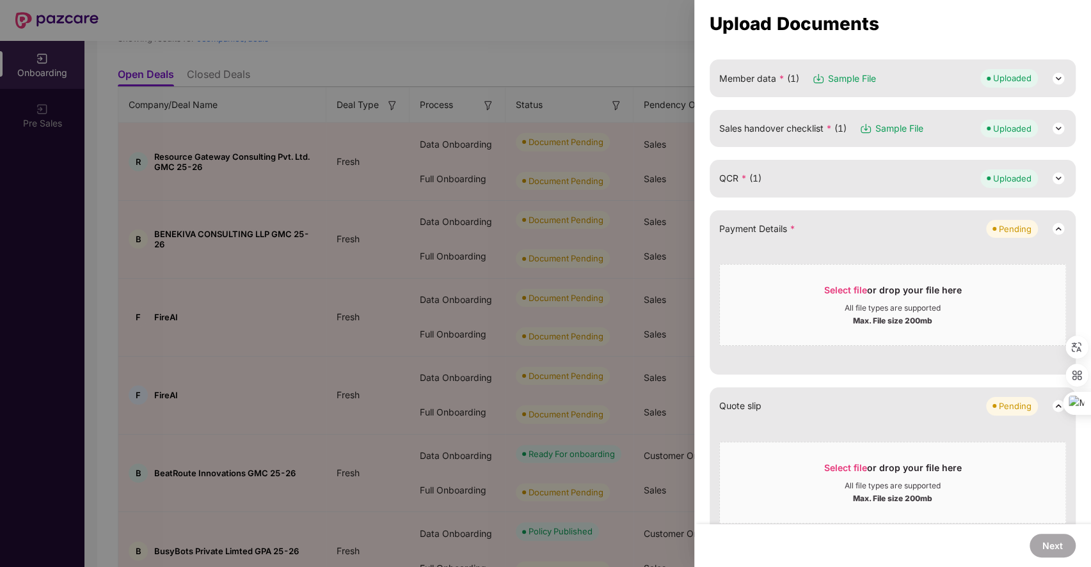
scroll to position [187, 0]
click at [836, 285] on span "Select file" at bounding box center [845, 288] width 43 height 11
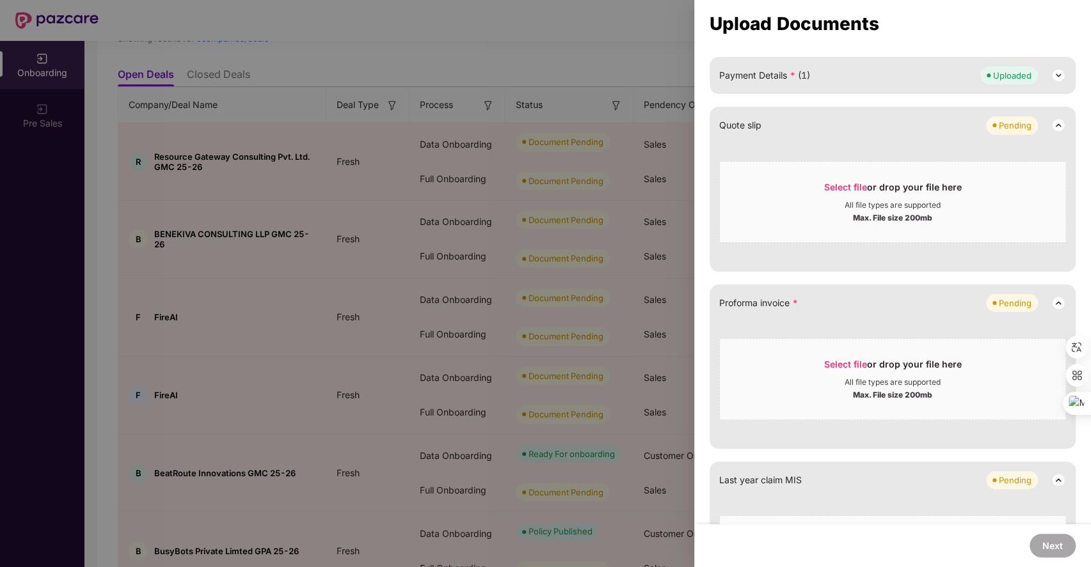
scroll to position [340, 0]
click at [844, 361] on span "Select file" at bounding box center [845, 362] width 43 height 11
click at [842, 357] on span "Select file" at bounding box center [845, 362] width 43 height 11
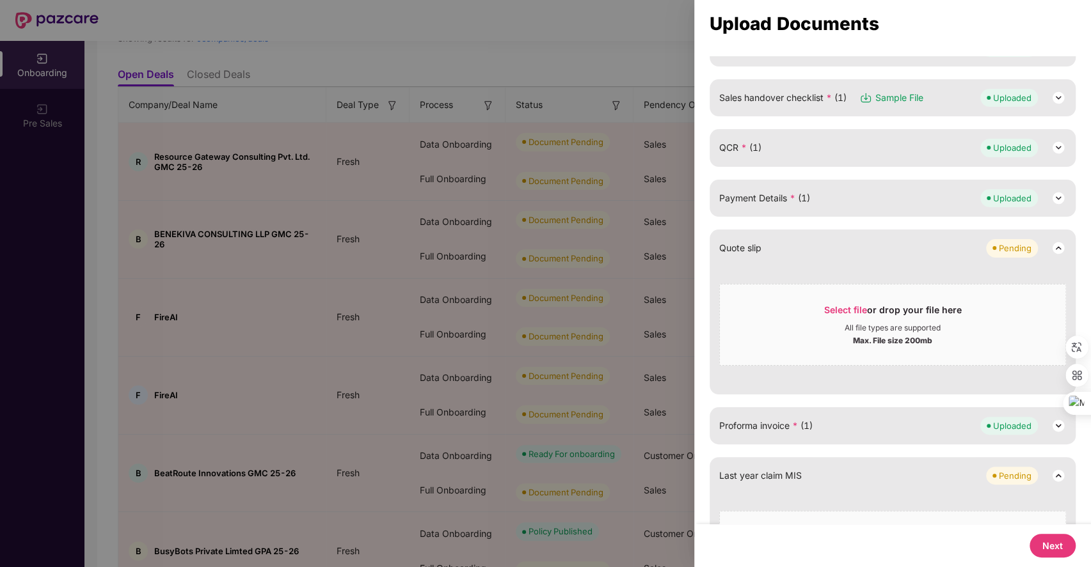
scroll to position [0, 0]
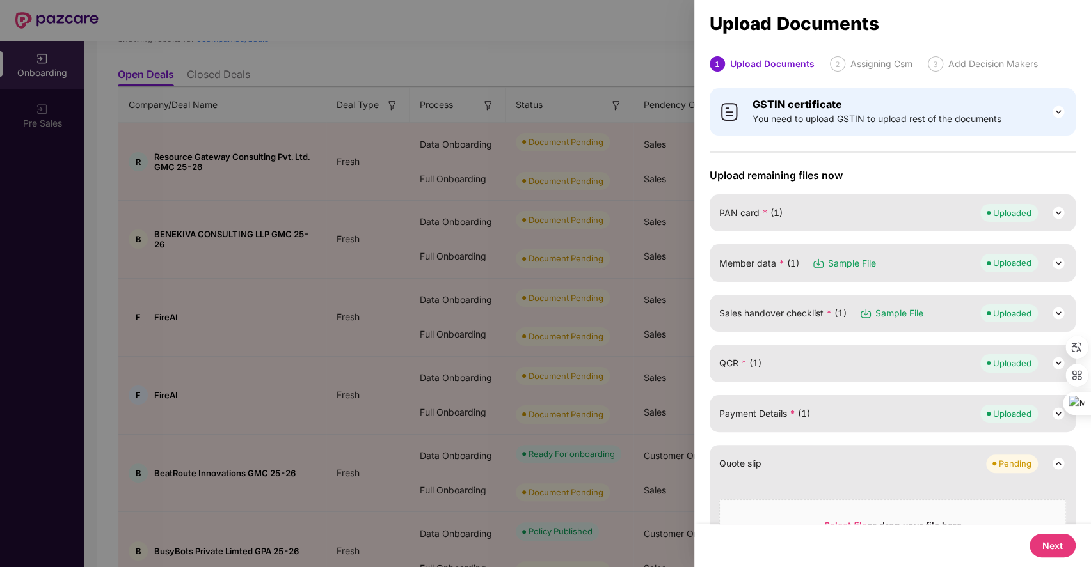
click at [1046, 541] on button "Next" at bounding box center [1052, 546] width 46 height 24
select select "**********"
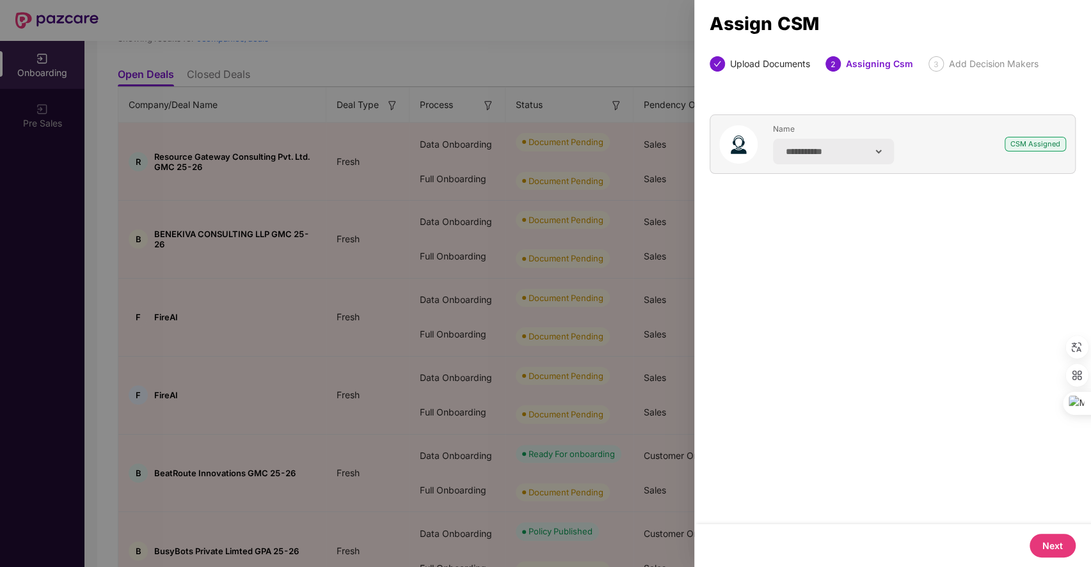
click at [1040, 548] on button "Next" at bounding box center [1052, 546] width 46 height 24
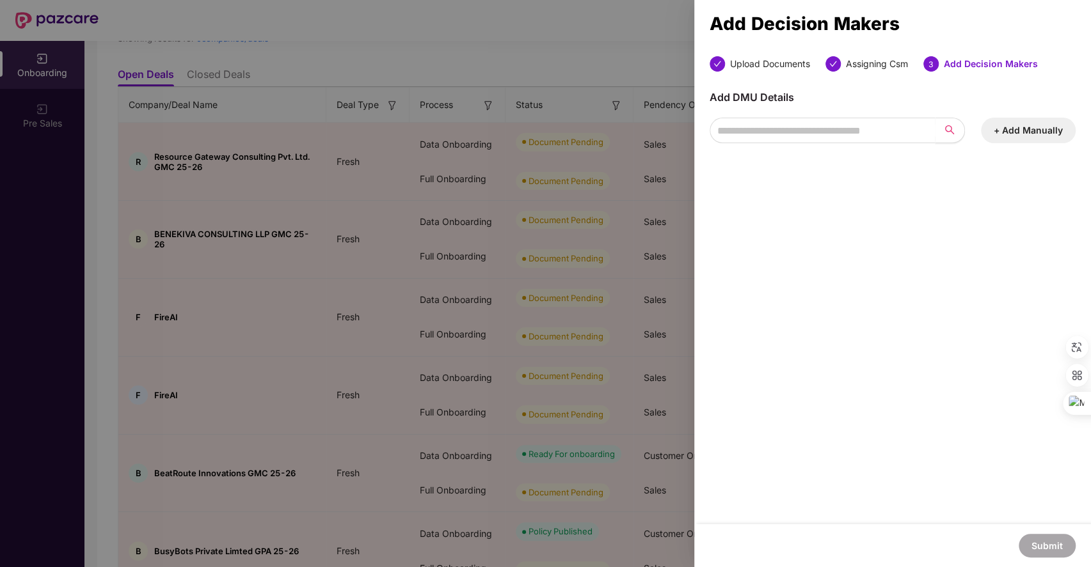
click at [1025, 132] on button "+ Add Manually" at bounding box center [1028, 131] width 95 height 26
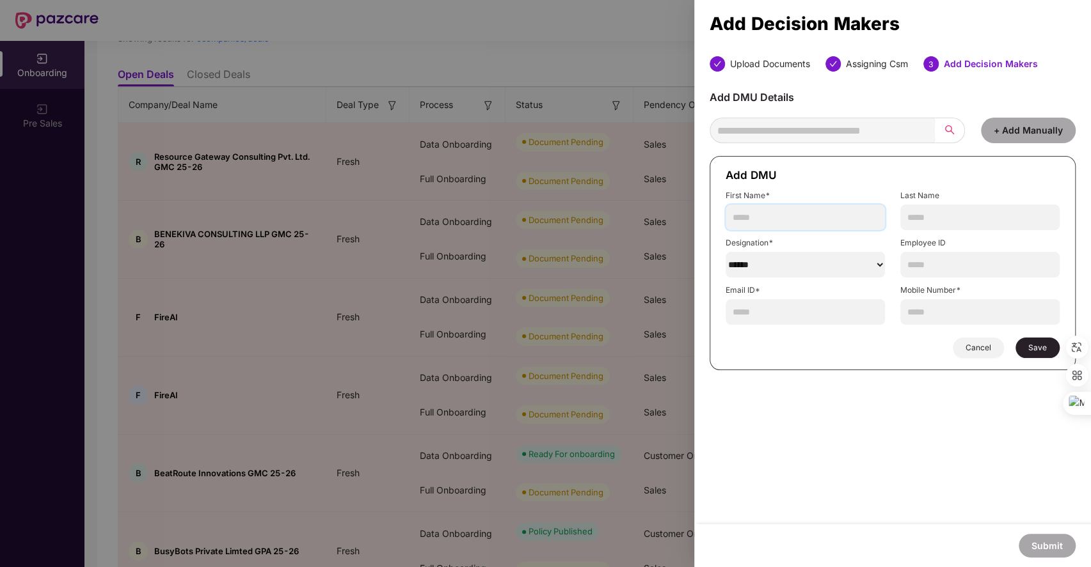
click at [794, 220] on input "text" at bounding box center [804, 218] width 159 height 26
type input "********"
click at [865, 263] on select "******" at bounding box center [804, 265] width 159 height 26
select select "***"
click at [725, 252] on select "******" at bounding box center [804, 265] width 159 height 26
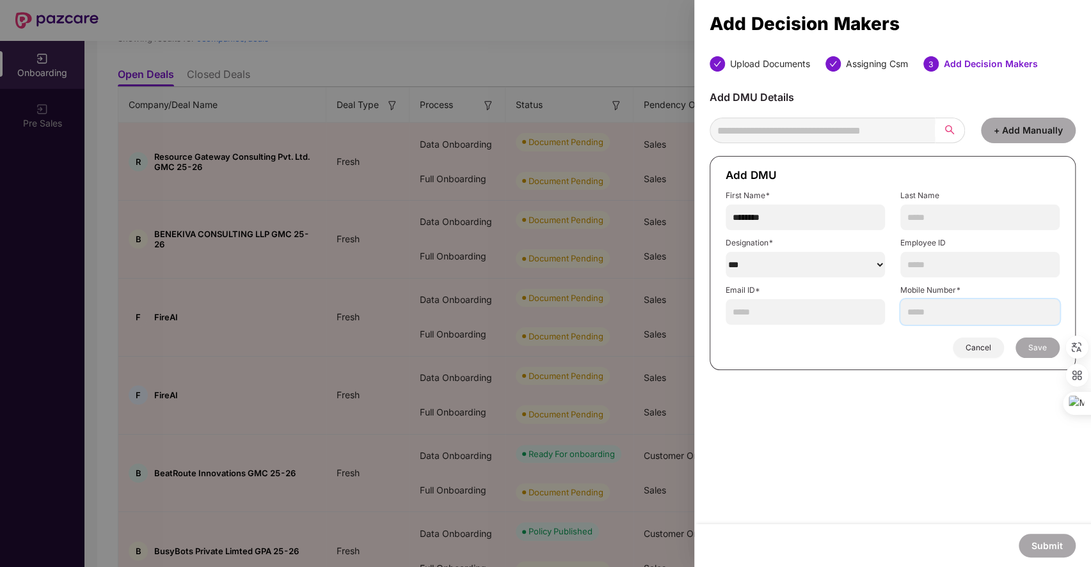
click at [937, 313] on input "text" at bounding box center [979, 312] width 159 height 26
paste input "**********"
click at [941, 311] on input "**********" at bounding box center [979, 312] width 159 height 26
type input "**********"
click at [768, 319] on input "text" at bounding box center [804, 312] width 159 height 26
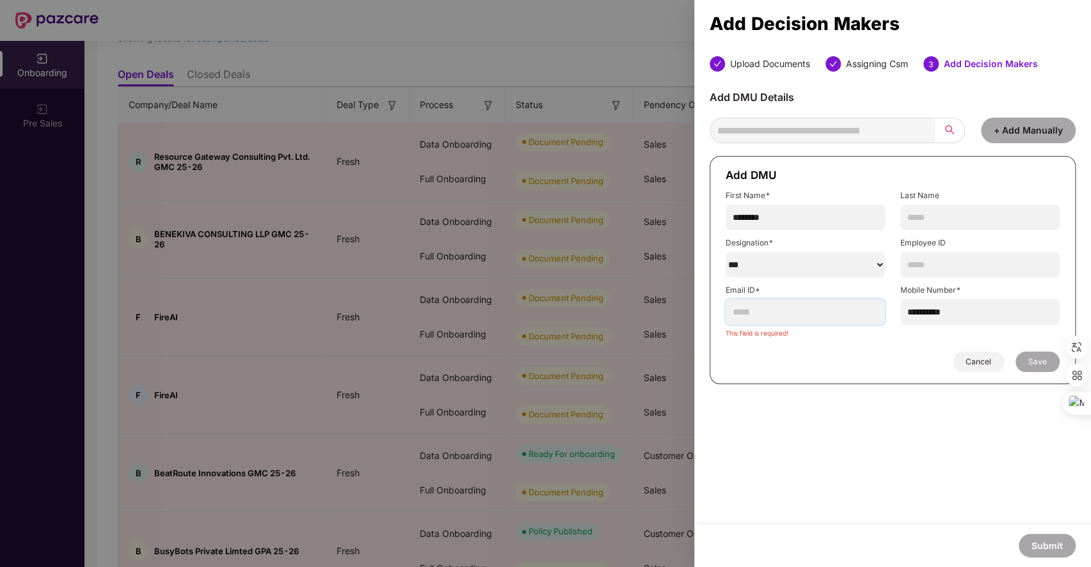
paste input "**********"
type input "**********"
click at [1034, 348] on span "Save" at bounding box center [1037, 348] width 19 height 10
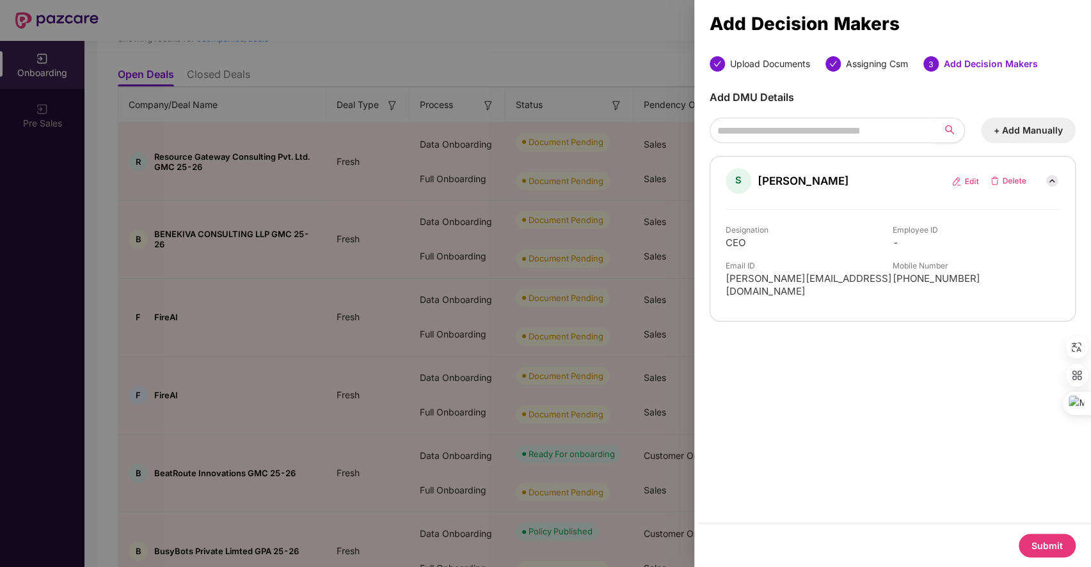
click at [1039, 549] on button "Submit" at bounding box center [1046, 546] width 57 height 24
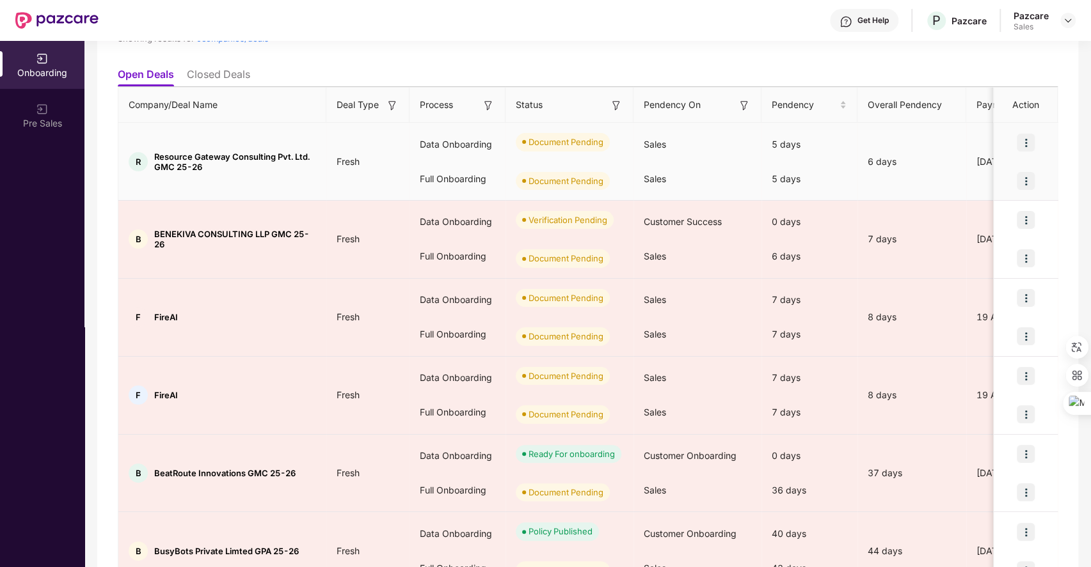
click at [1024, 142] on img at bounding box center [1025, 143] width 18 height 18
click at [960, 174] on span "Upload Documents" at bounding box center [964, 174] width 106 height 14
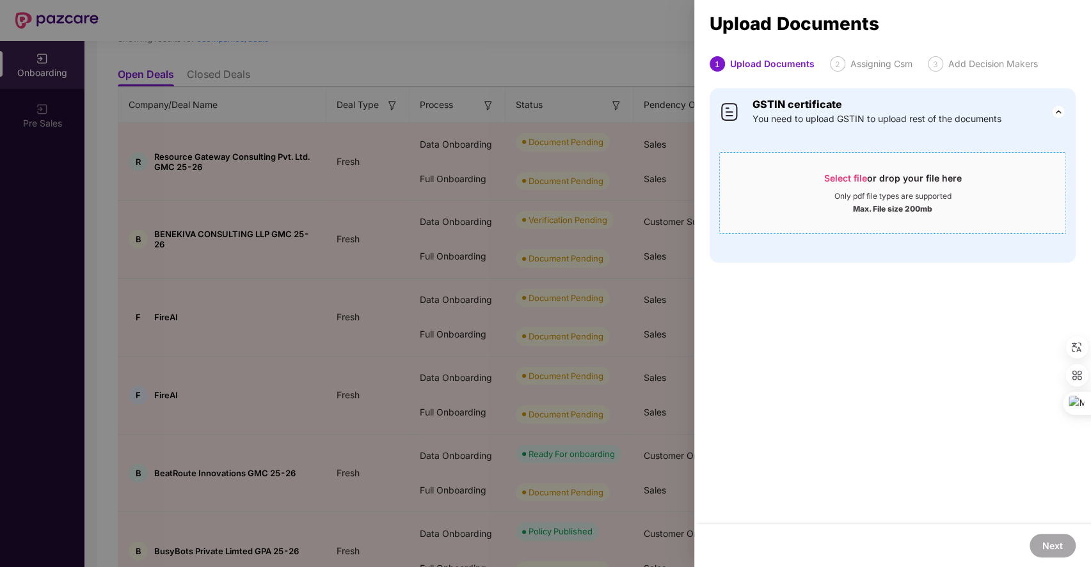
click at [834, 175] on span "Select file" at bounding box center [845, 178] width 43 height 11
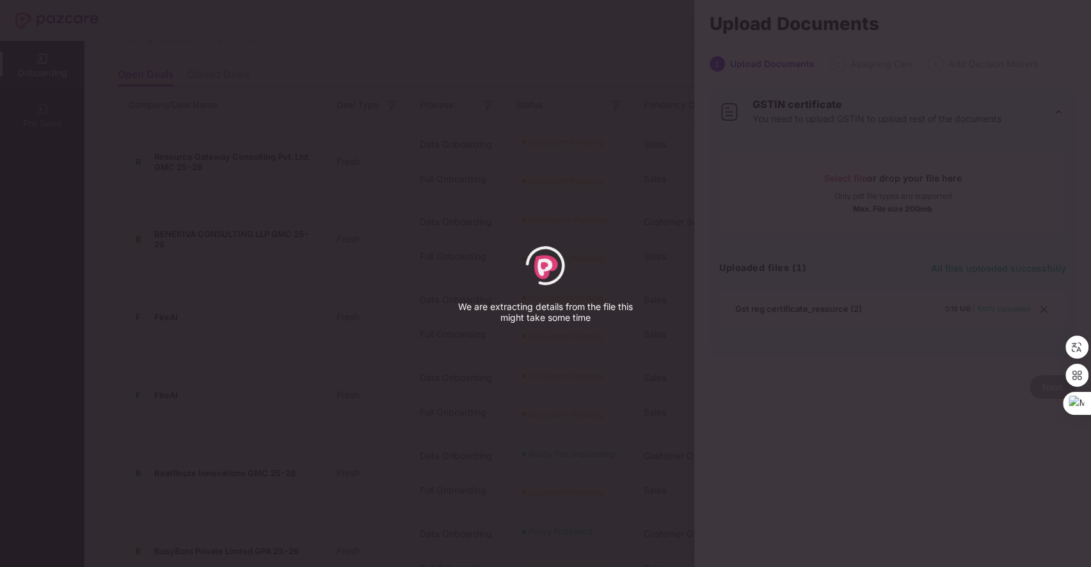
select select "*****"
select select "******"
select select "**********"
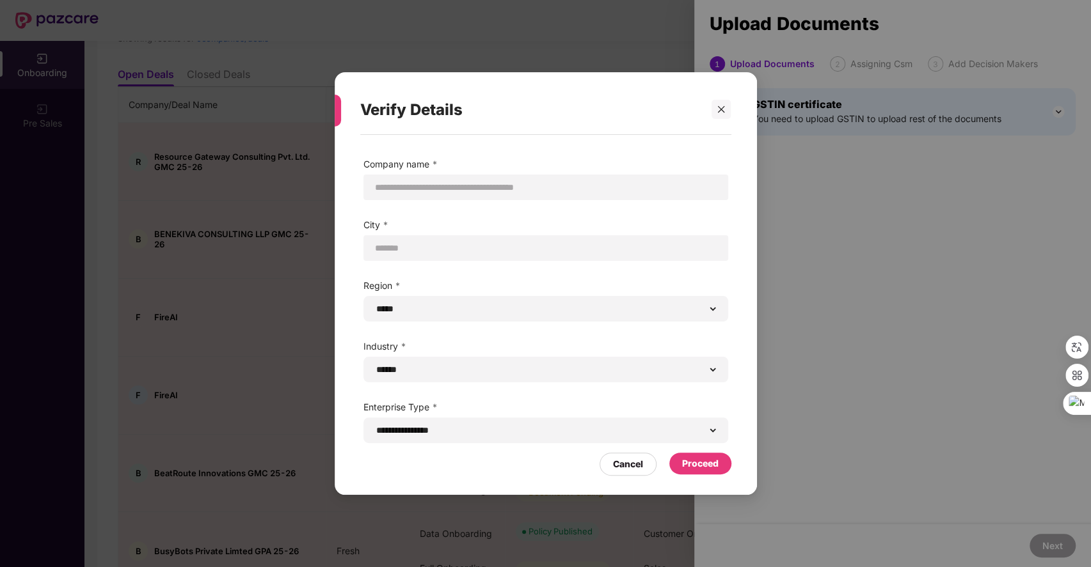
click at [688, 461] on div "Proceed" at bounding box center [700, 464] width 36 height 14
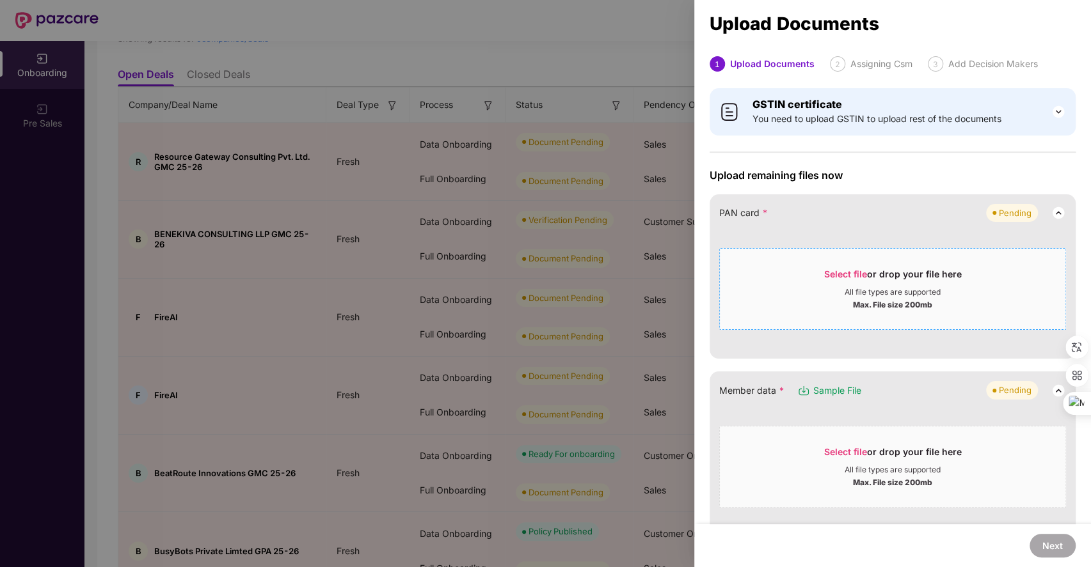
click at [852, 274] on span "Select file" at bounding box center [845, 274] width 43 height 11
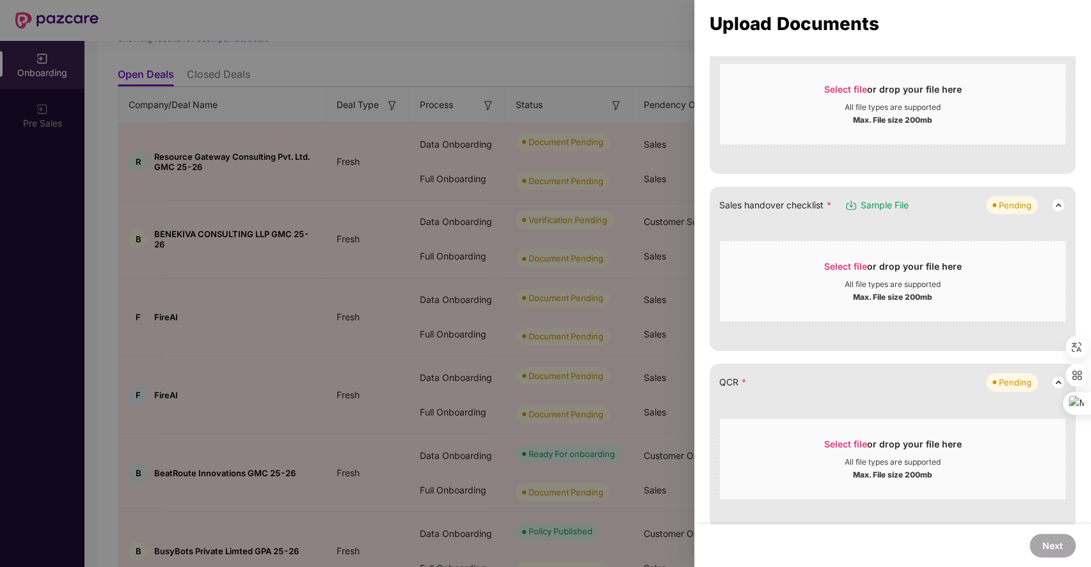
scroll to position [295, 0]
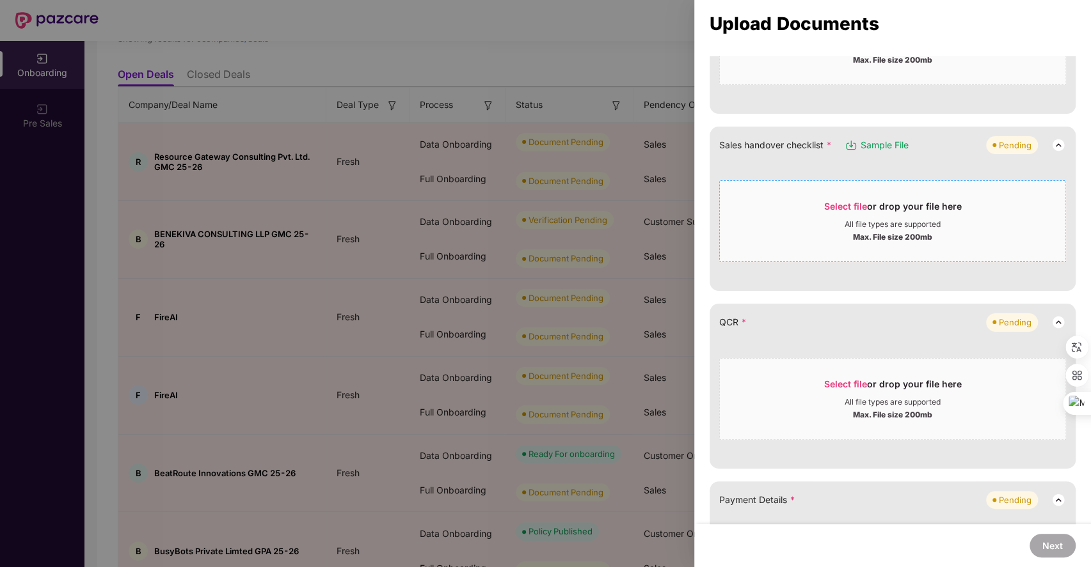
click at [835, 200] on div "Select file or drop your file here" at bounding box center [893, 209] width 138 height 19
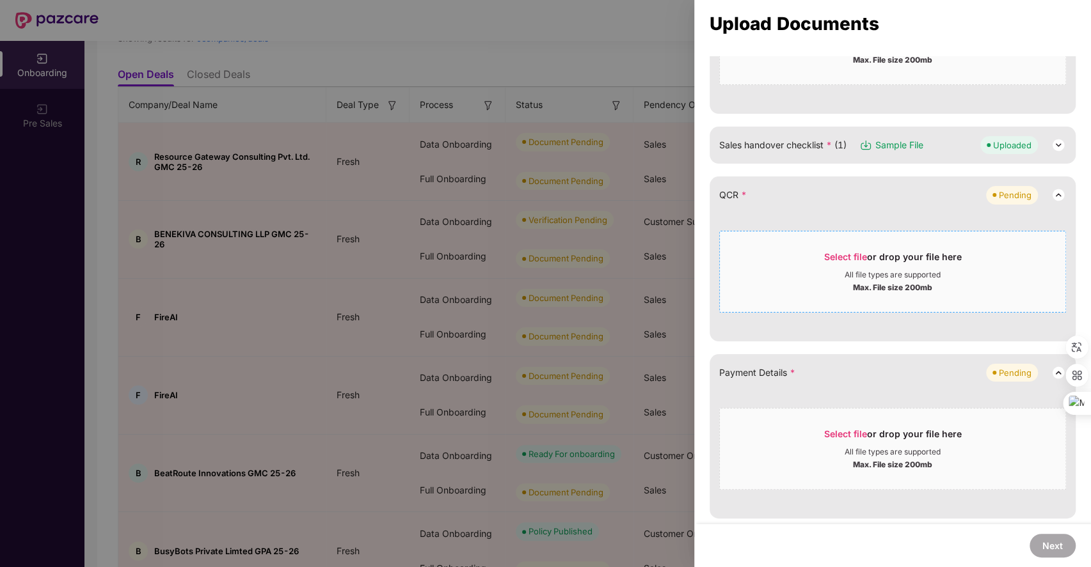
click at [843, 256] on span "Select file" at bounding box center [845, 256] width 43 height 11
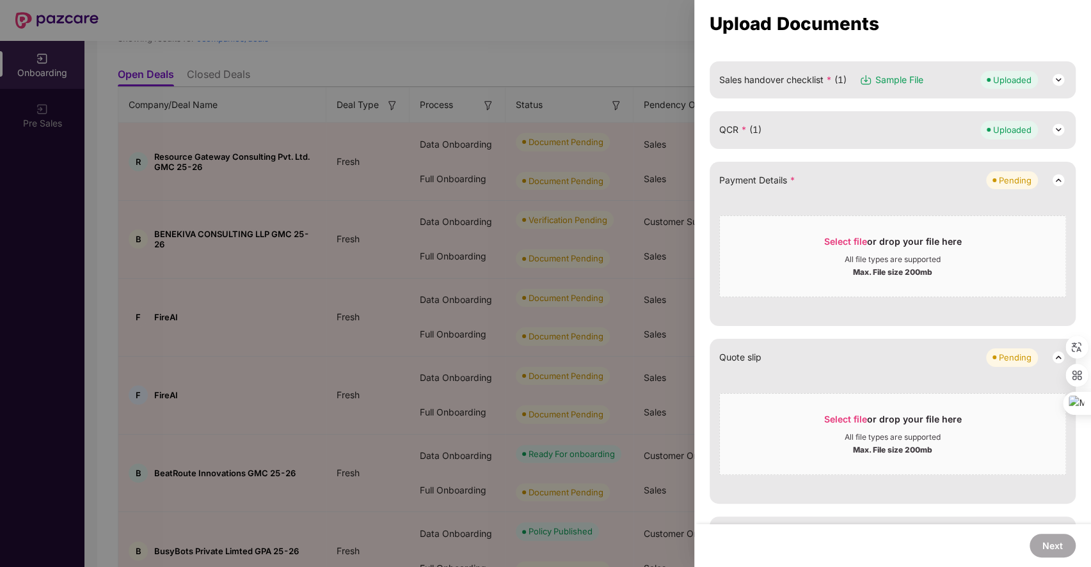
scroll to position [361, 0]
click at [852, 235] on span "Select file" at bounding box center [845, 240] width 43 height 11
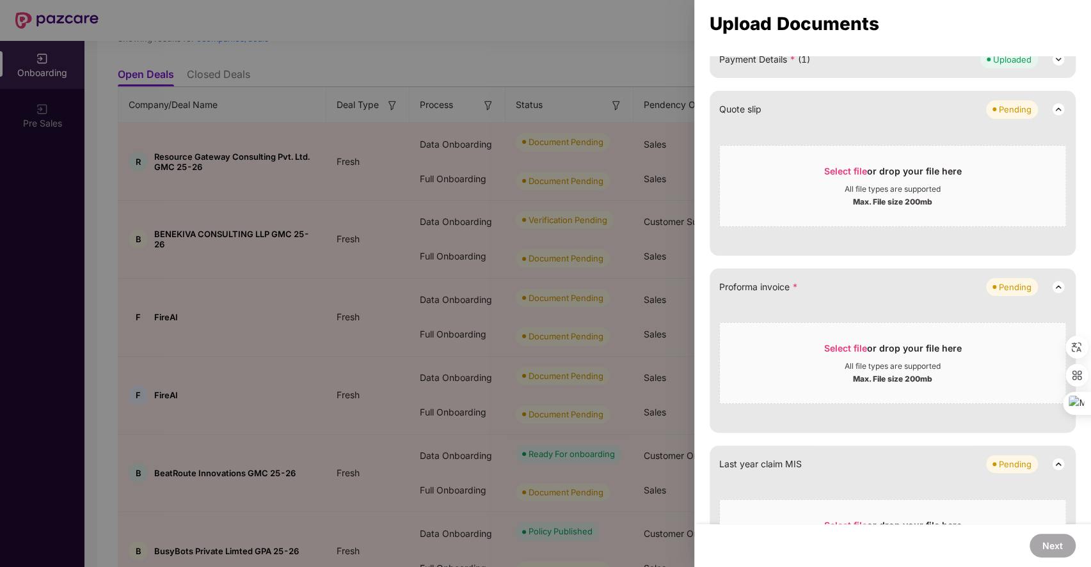
scroll to position [500, 0]
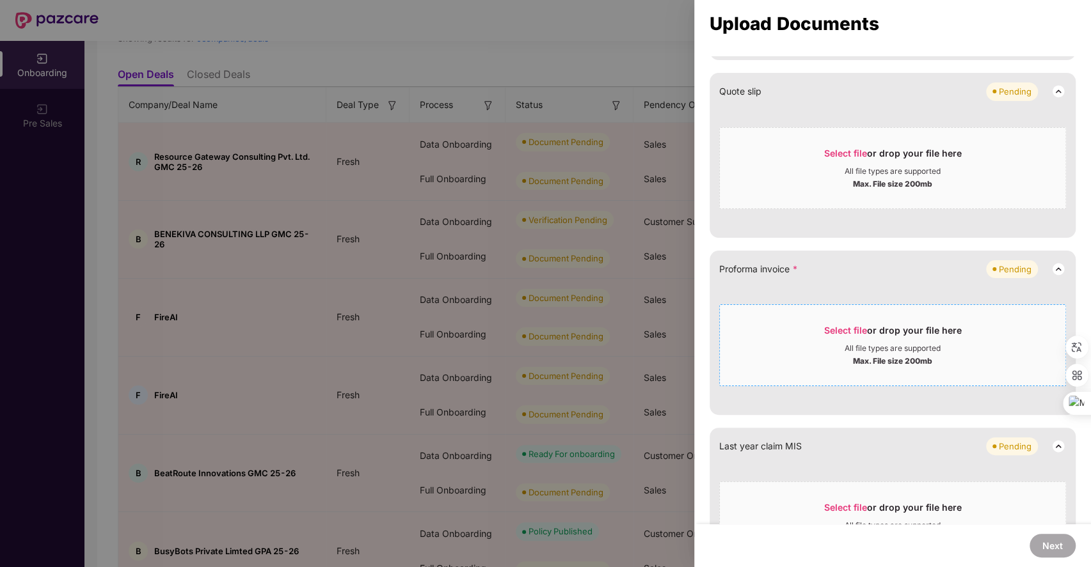
click at [831, 325] on span "Select file" at bounding box center [845, 330] width 43 height 11
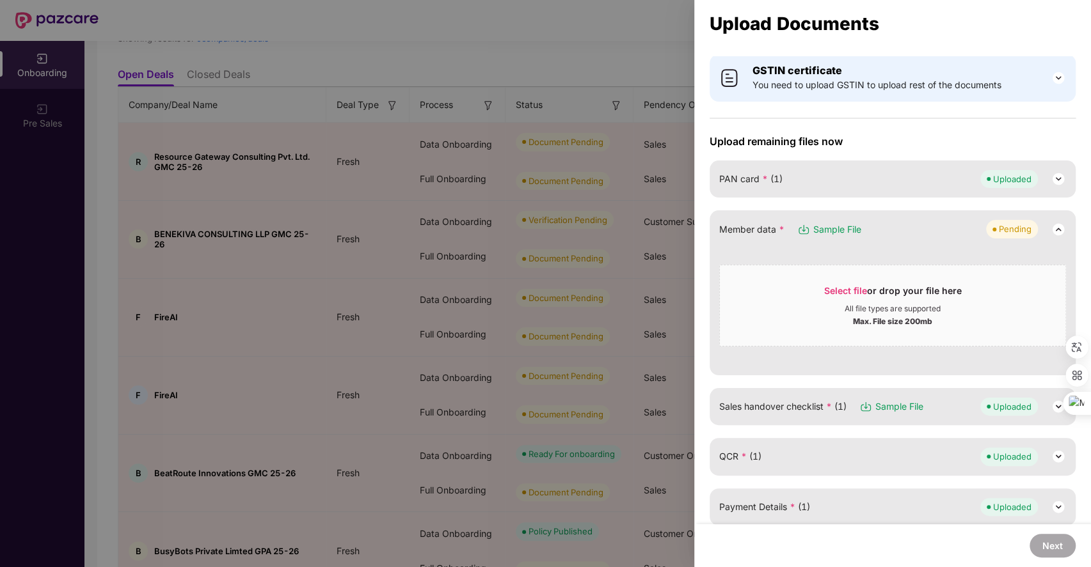
scroll to position [32, 0]
